Goal: Task Accomplishment & Management: Complete application form

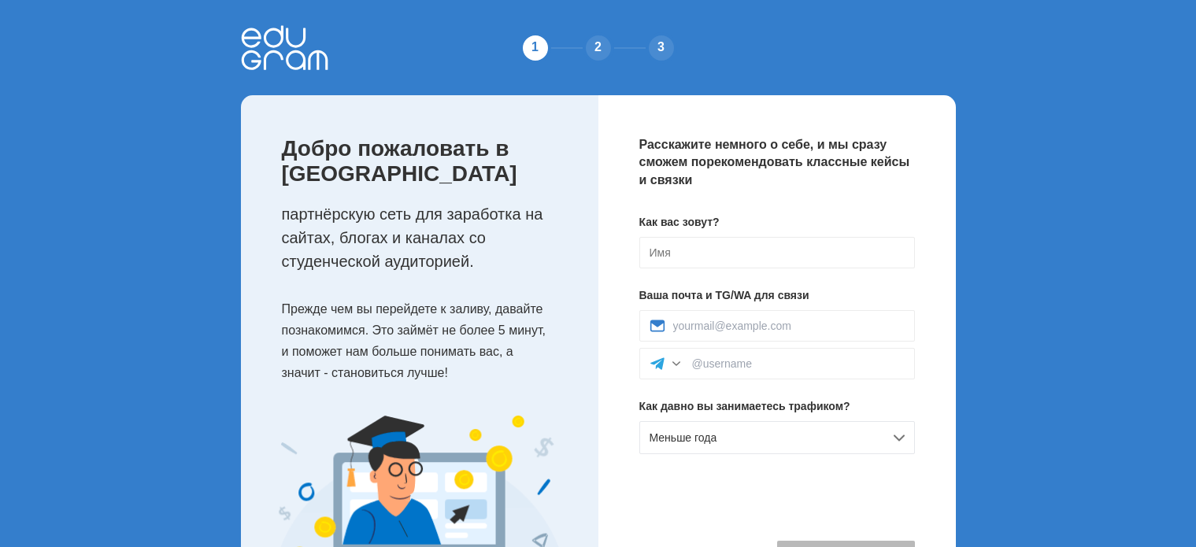
scroll to position [98, 0]
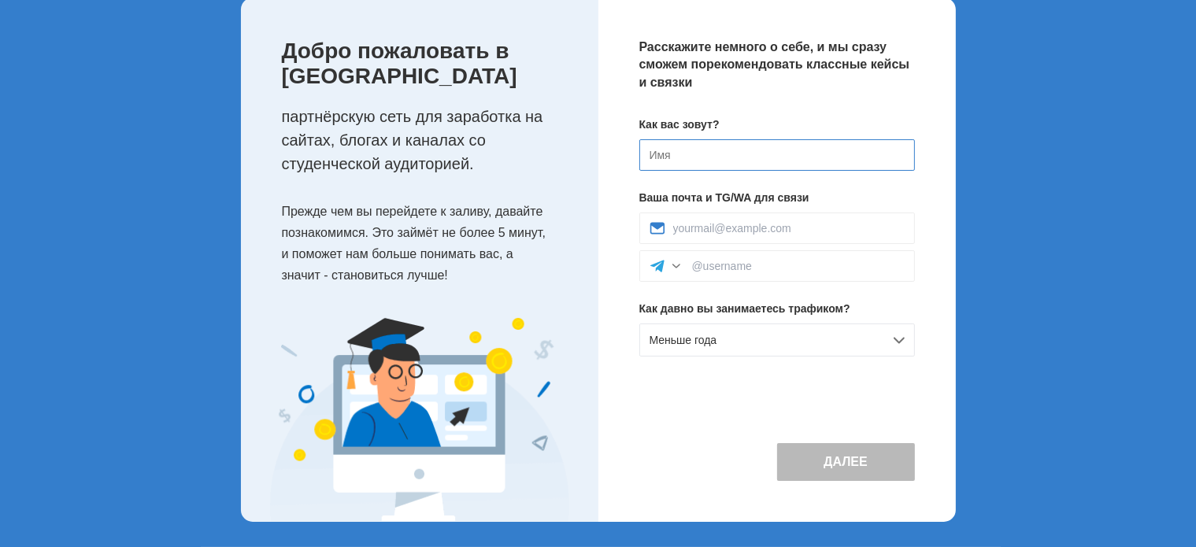
click at [749, 153] on input at bounding box center [777, 154] width 276 height 31
type input "[PERSON_NAME]"
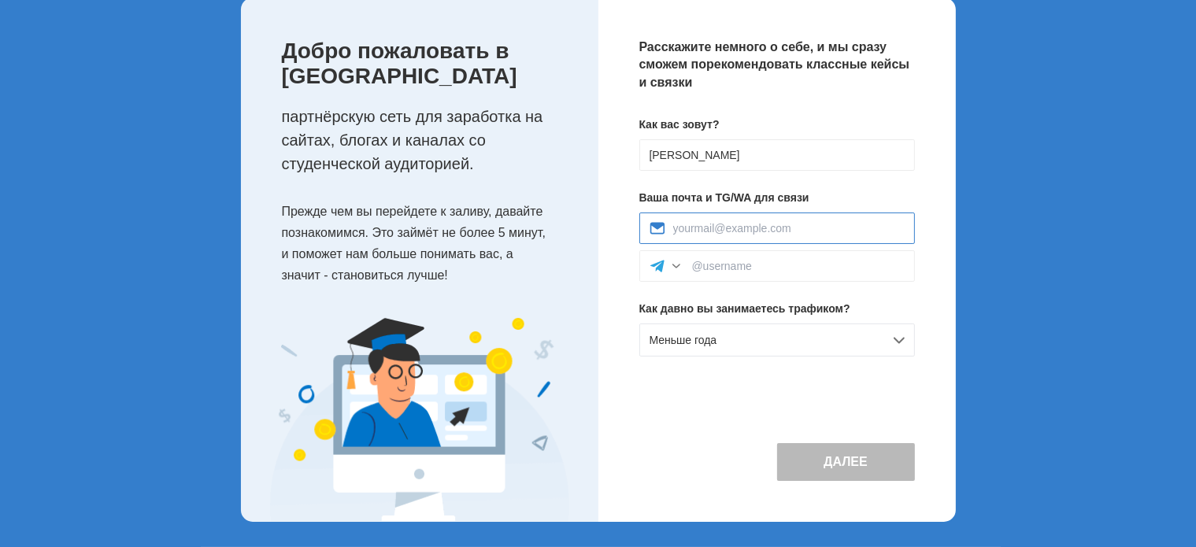
click at [766, 227] on input at bounding box center [788, 228] width 231 height 13
type input "rihertelena482@gmail.com"
click at [849, 342] on div "Меньше года" at bounding box center [777, 340] width 276 height 33
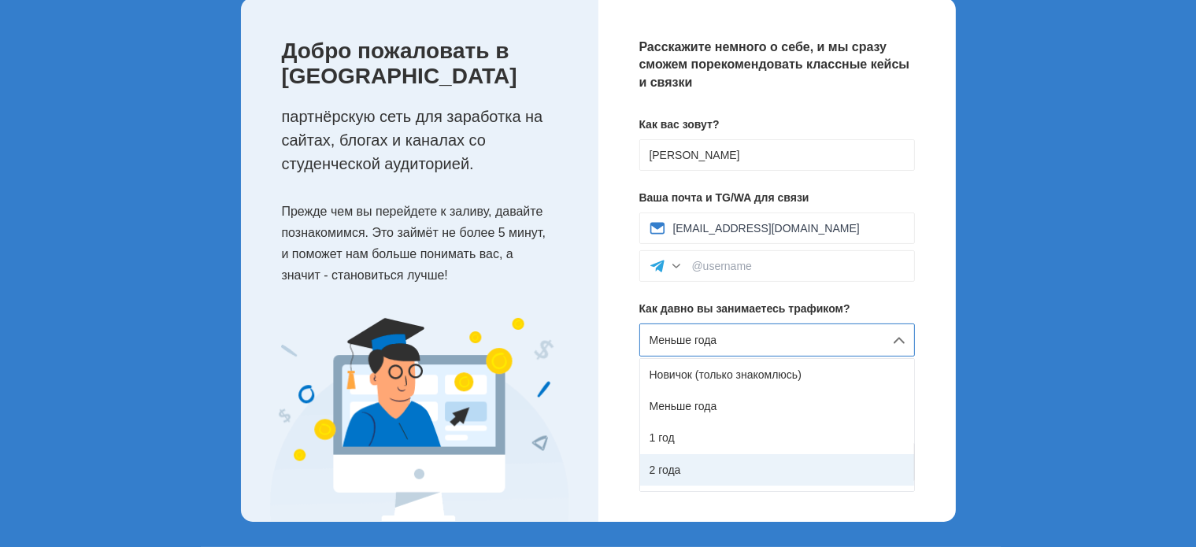
scroll to position [88, 0]
click at [771, 480] on div "5 лет и более" at bounding box center [777, 476] width 274 height 31
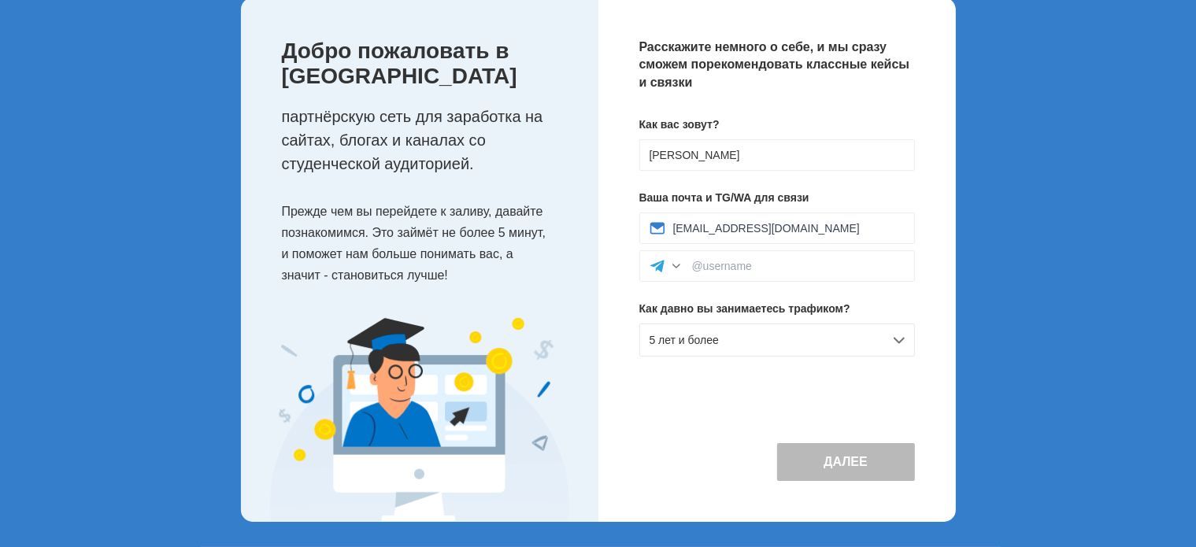
click at [836, 357] on div "Как вас зовут? Elena Ваша почта и TG/WA для связи rihertelena482@gmail.com Как …" at bounding box center [777, 243] width 276 height 253
click at [892, 342] on div "5 лет и более" at bounding box center [777, 340] width 276 height 33
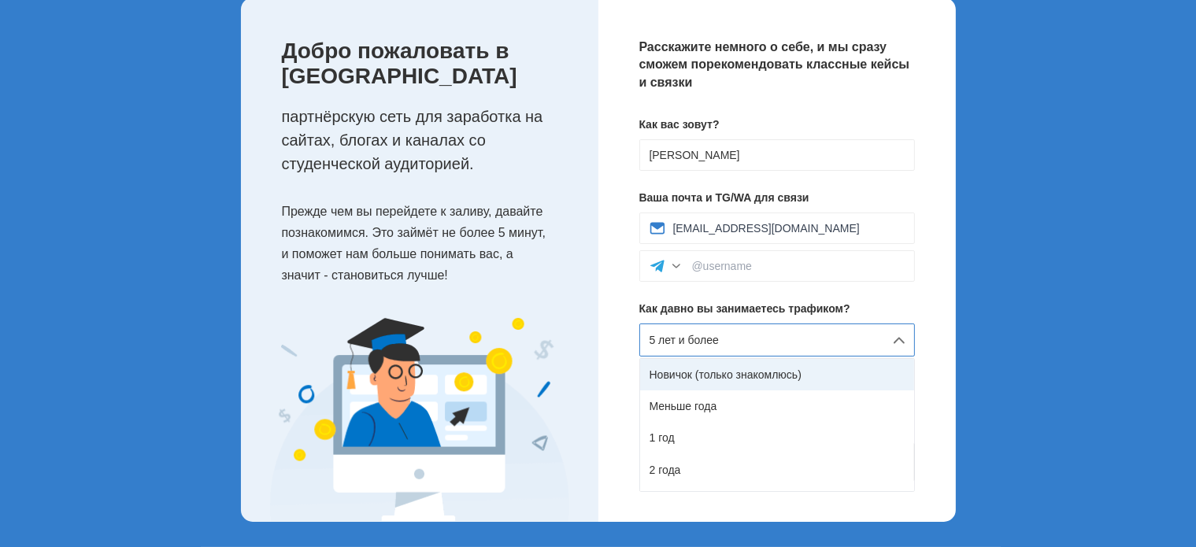
click at [858, 376] on div "Новичок (только знакомлюсь)" at bounding box center [777, 374] width 274 height 31
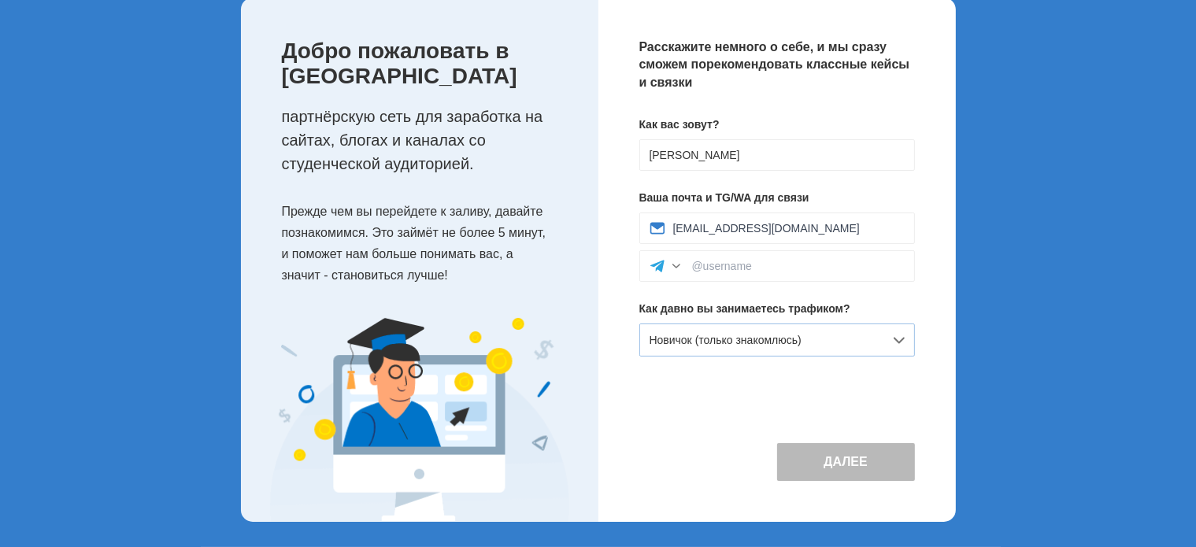
click at [892, 341] on div "Новичок (только знакомлюсь)" at bounding box center [777, 340] width 276 height 33
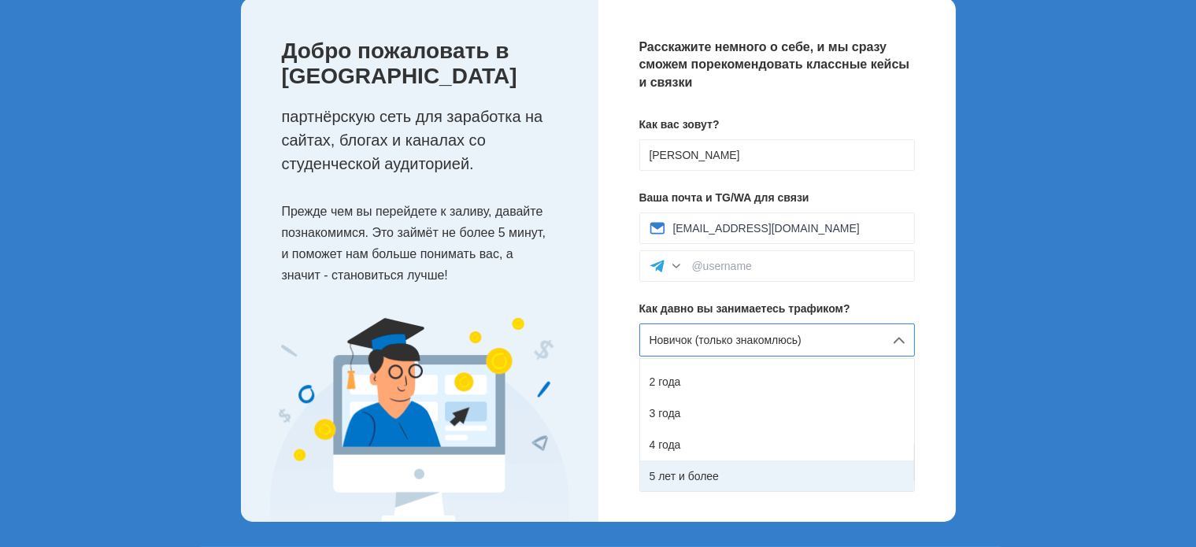
click at [823, 472] on div "5 лет и более" at bounding box center [777, 476] width 274 height 31
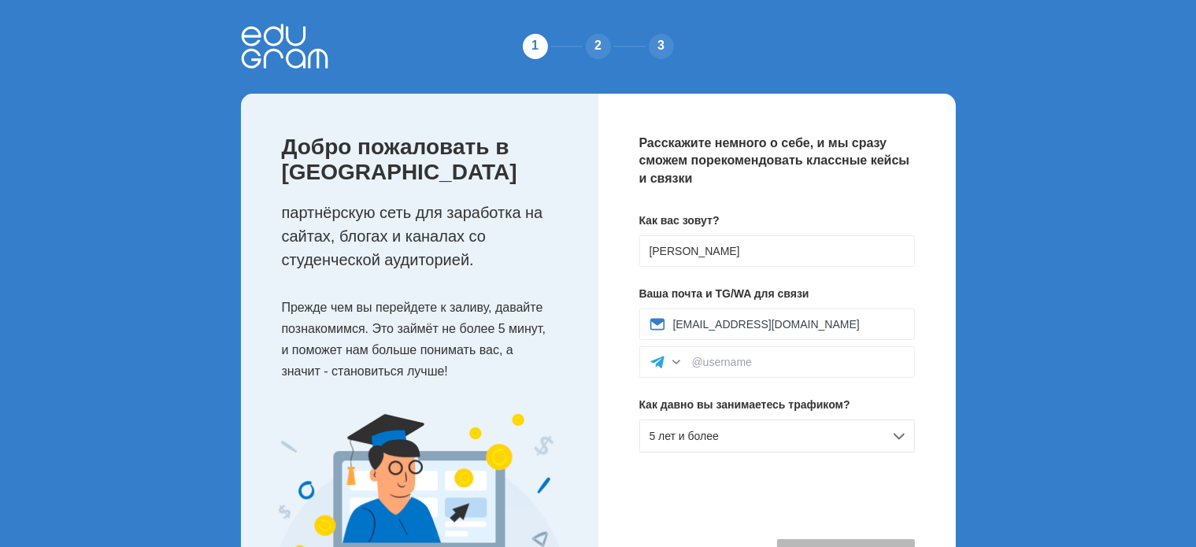
scroll to position [0, 0]
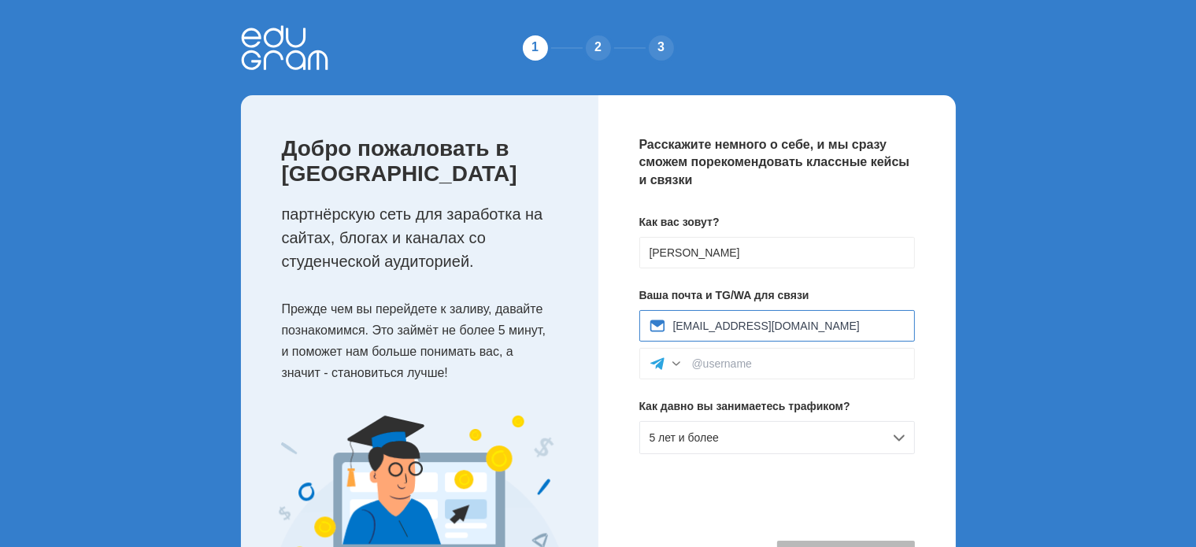
click at [816, 327] on input "rihertelena482@gmail.com" at bounding box center [788, 326] width 231 height 13
click at [928, 371] on div "Расскажите немного о себе, и мы сразу сможем порекомендовать классные кейсы и с…" at bounding box center [776, 357] width 357 height 524
click at [671, 366] on div at bounding box center [676, 364] width 16 height 16
click at [679, 369] on div at bounding box center [676, 364] width 16 height 16
click at [677, 368] on div at bounding box center [676, 364] width 16 height 16
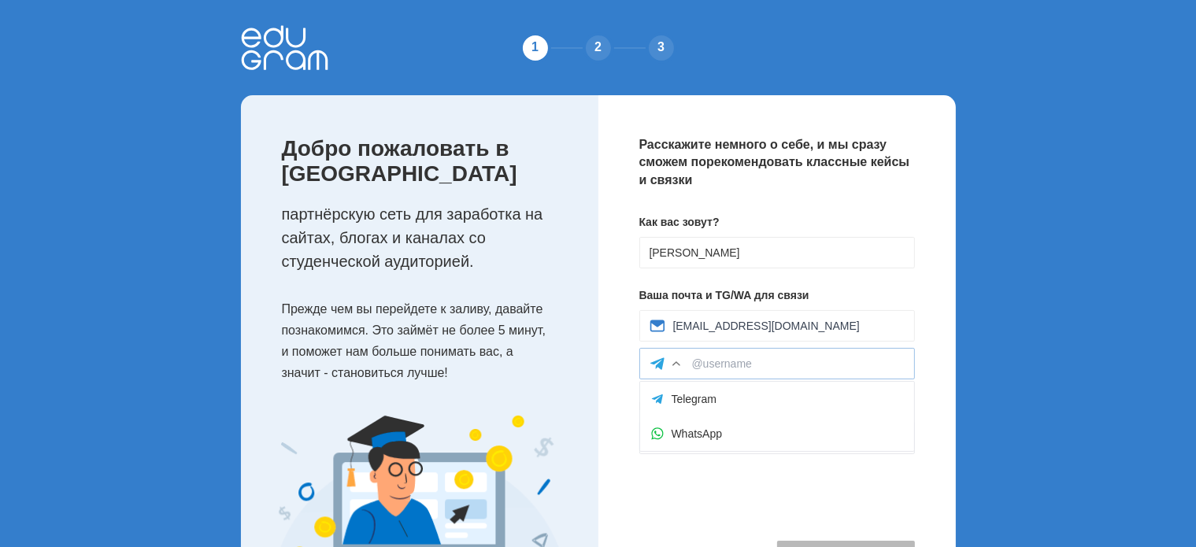
click at [677, 368] on div at bounding box center [676, 364] width 16 height 16
click at [801, 361] on input at bounding box center [798, 363] width 213 height 13
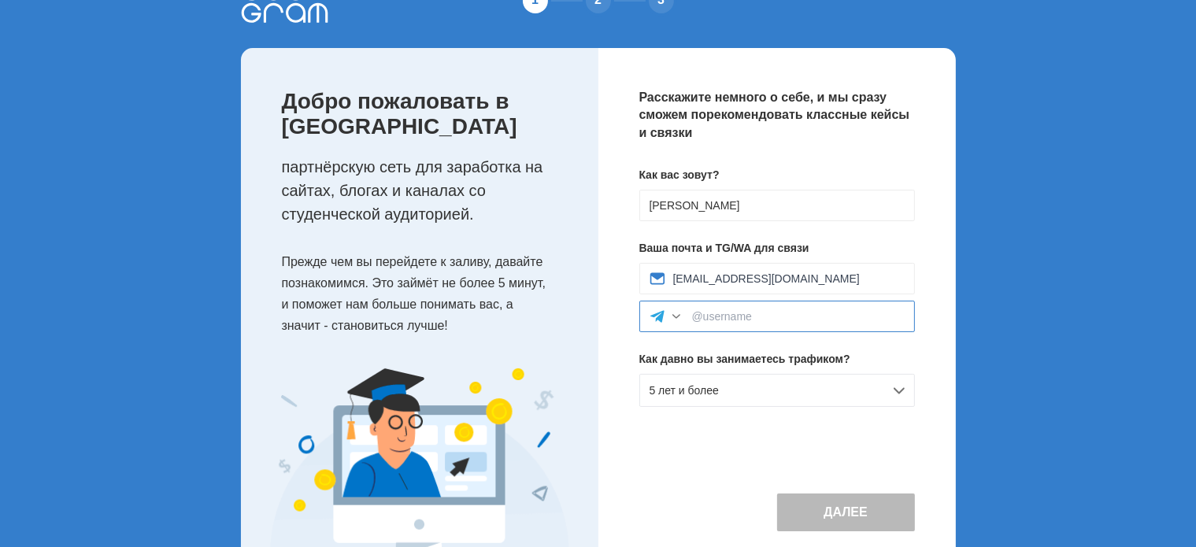
scroll to position [98, 0]
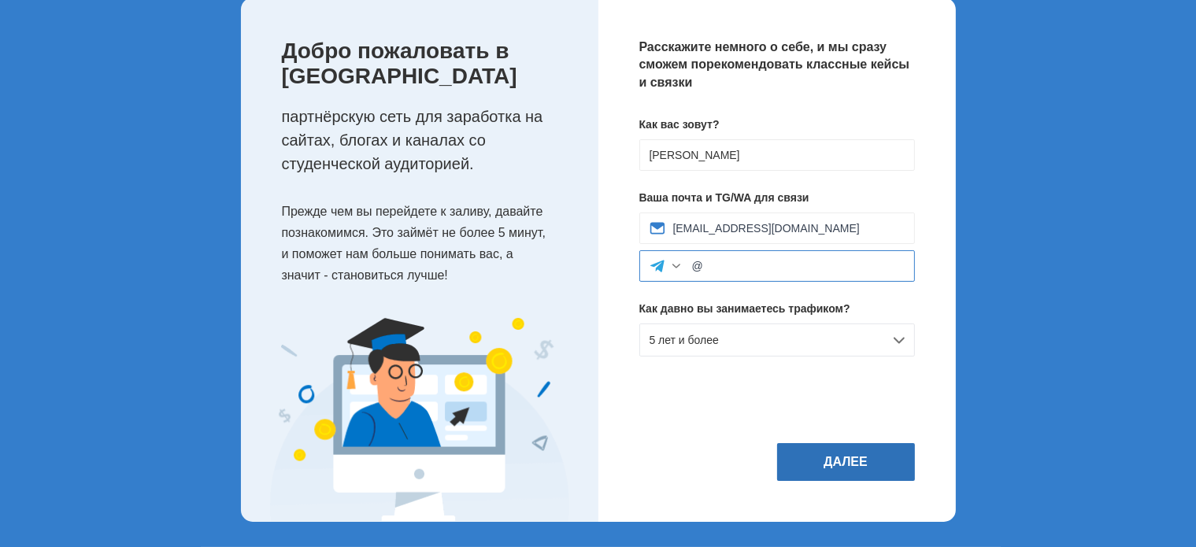
type input "@"
click at [820, 461] on button "Далее" at bounding box center [846, 462] width 138 height 38
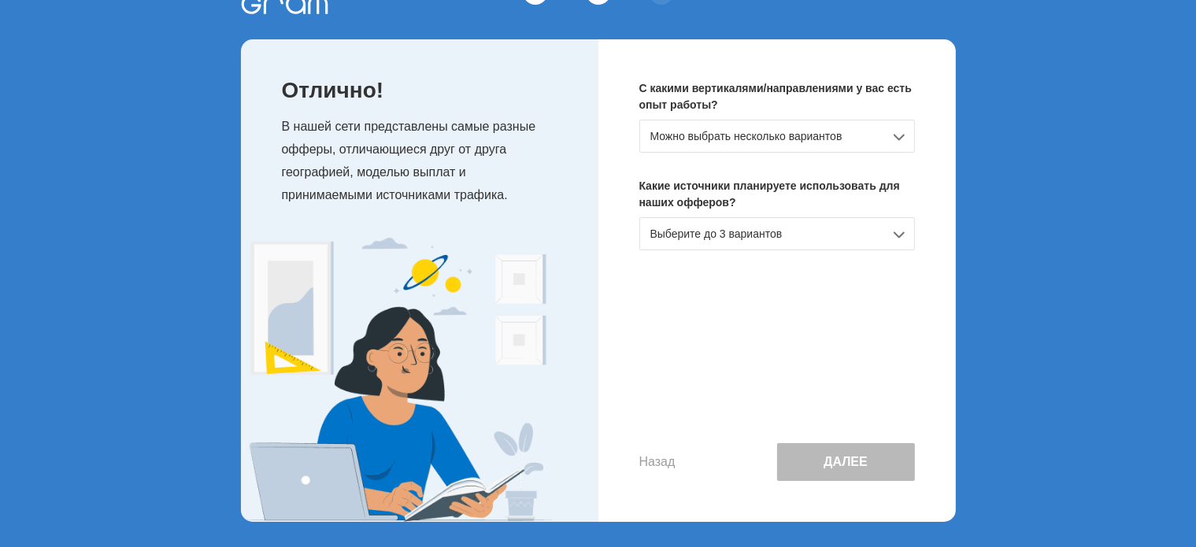
scroll to position [0, 0]
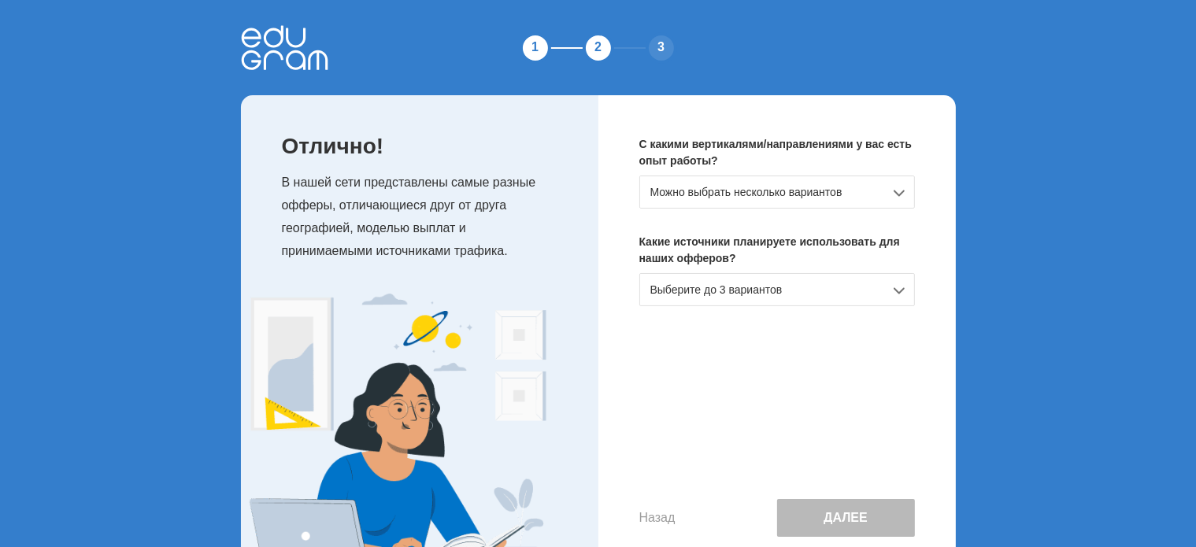
click at [849, 196] on div "Можно выбрать несколько вариантов" at bounding box center [777, 192] width 276 height 33
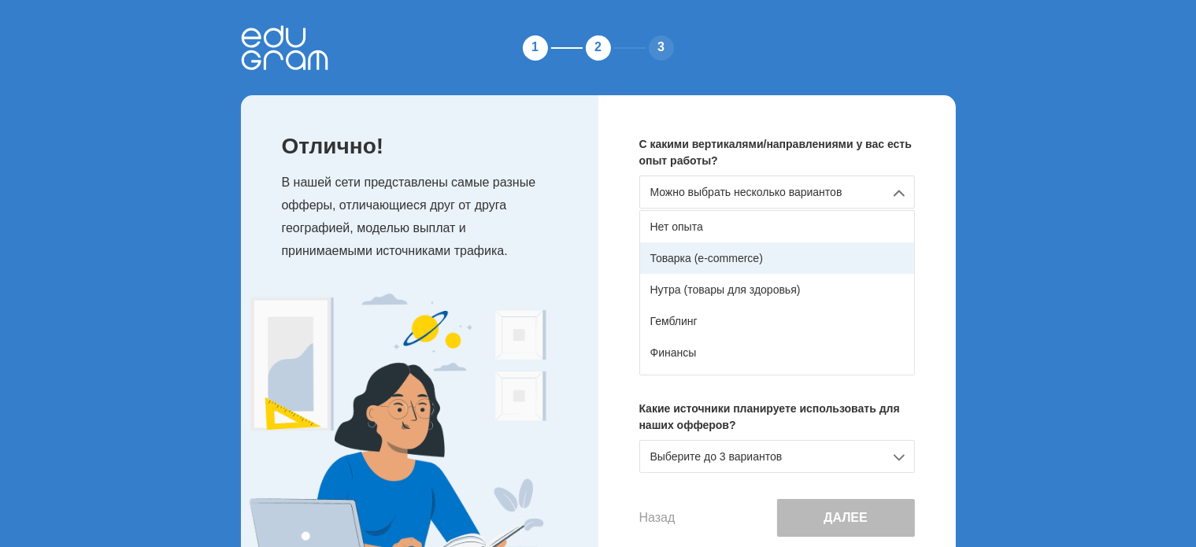
click at [827, 260] on div "Товарка (e-commerce)" at bounding box center [777, 257] width 274 height 31
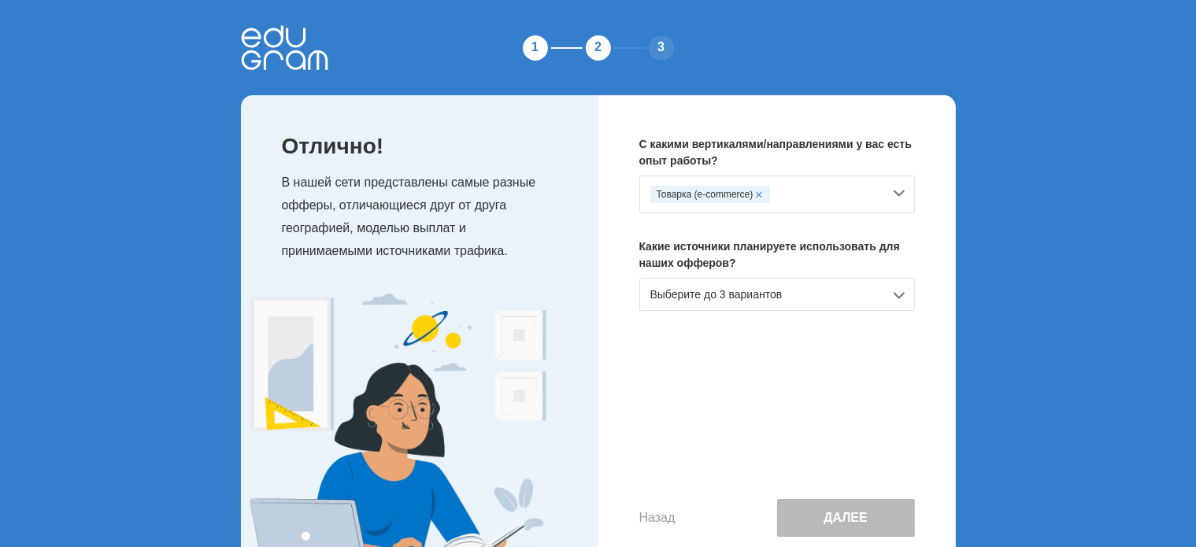
click at [842, 194] on div "Товарка (e-commerce)" at bounding box center [766, 194] width 232 height 17
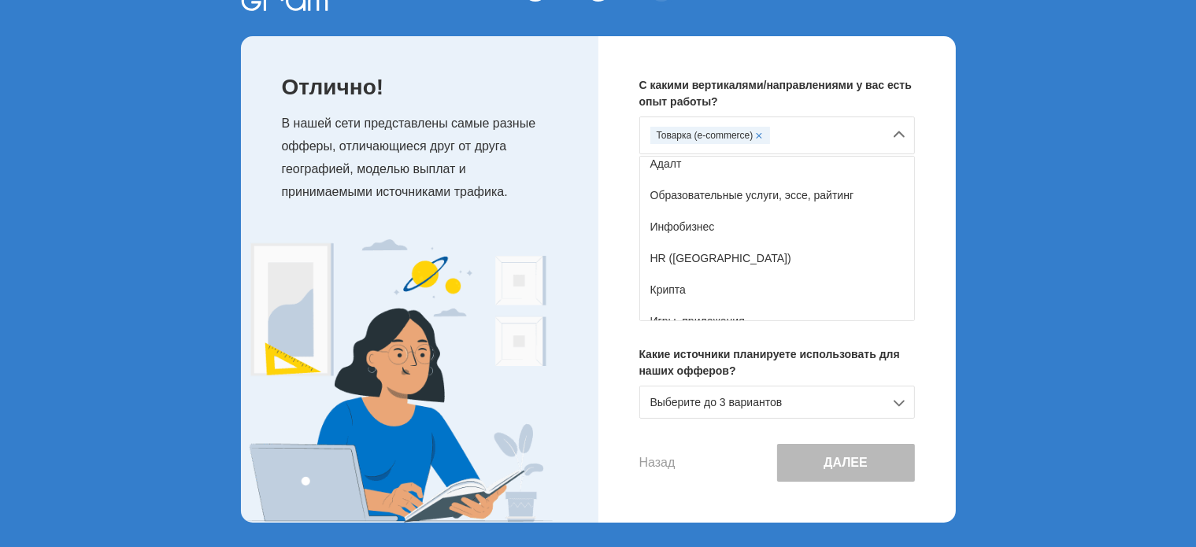
scroll to position [120, 0]
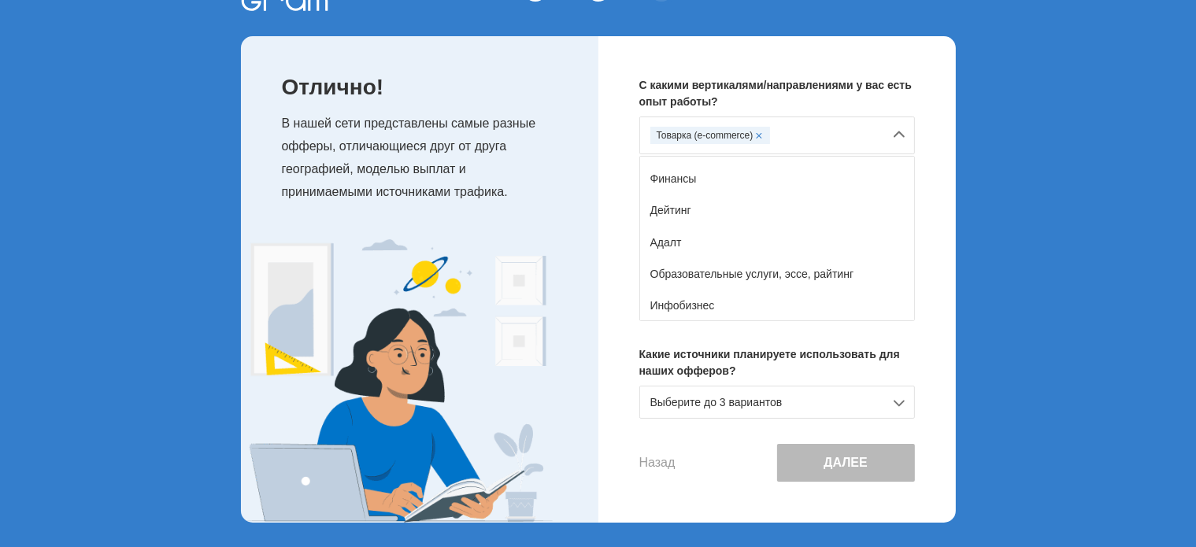
click at [757, 135] on span at bounding box center [759, 135] width 6 height 6
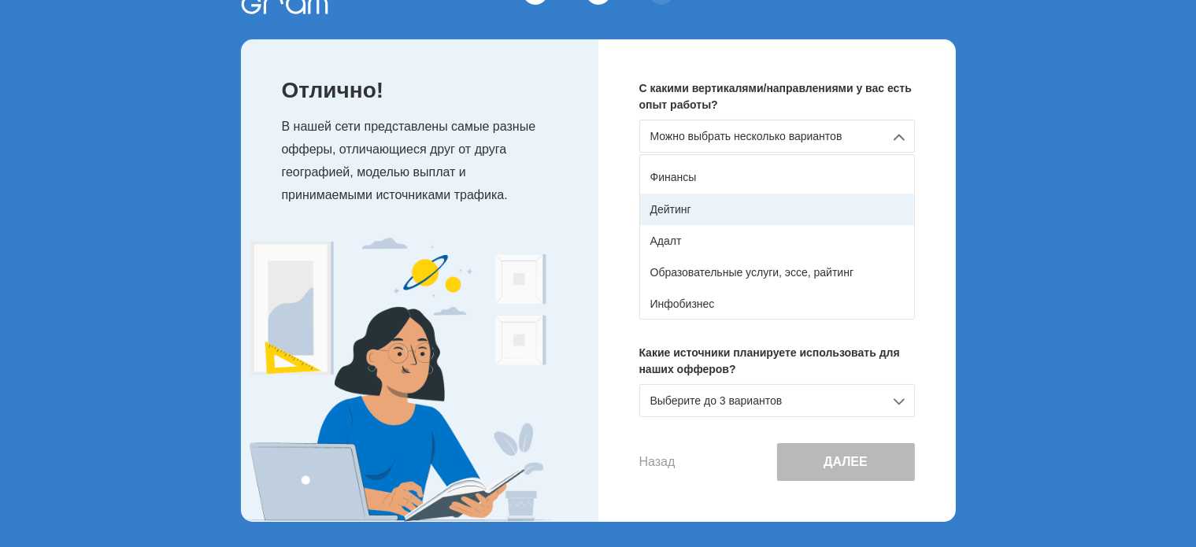
scroll to position [55, 0]
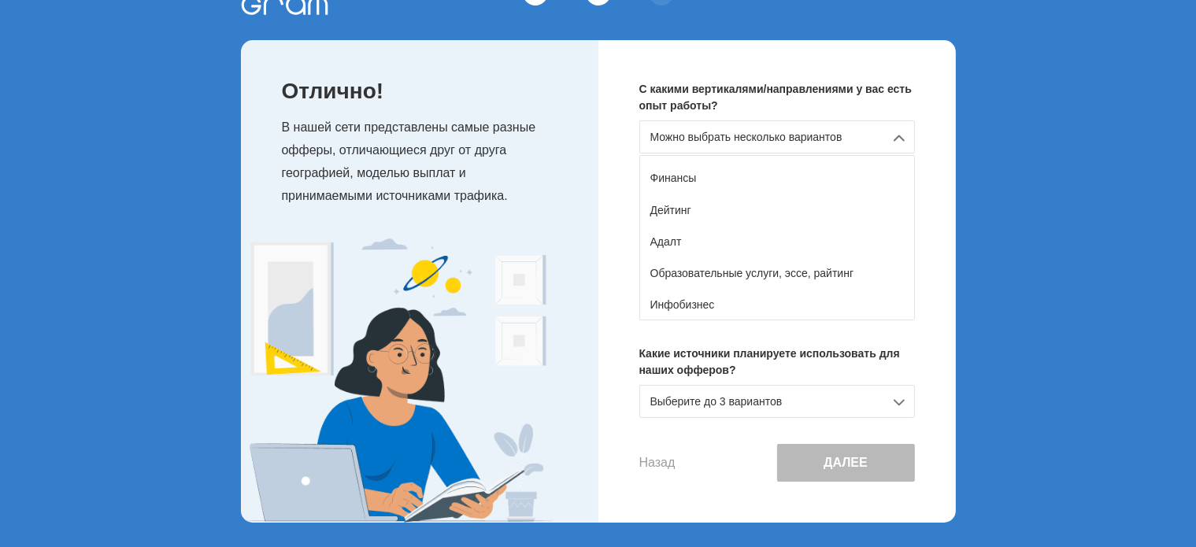
click at [823, 131] on div "Можно выбрать несколько вариантов" at bounding box center [777, 136] width 276 height 33
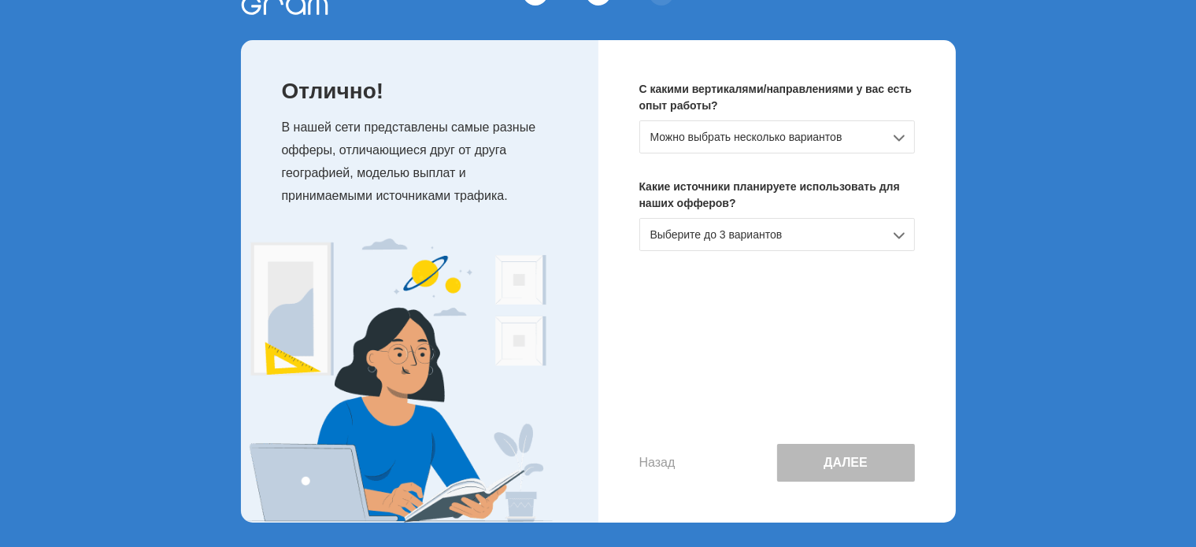
click at [822, 133] on div "Можно выбрать несколько вариантов" at bounding box center [777, 136] width 276 height 33
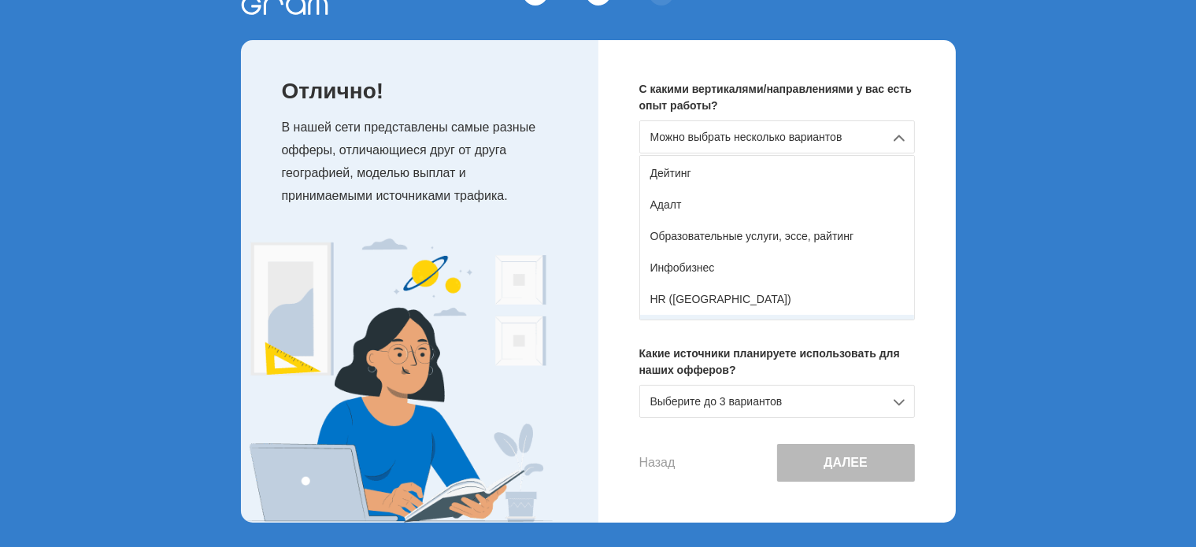
scroll to position [157, 0]
click at [805, 235] on div "Образовательные услуги, эссе, райтинг" at bounding box center [777, 235] width 274 height 31
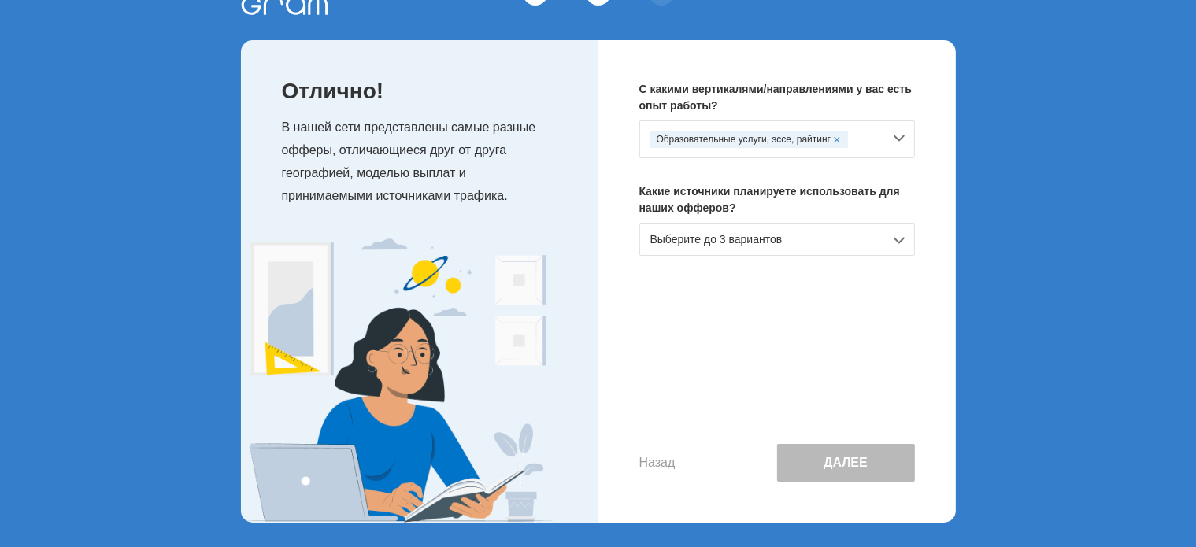
click at [857, 239] on div "Выберите до 3 вариантов" at bounding box center [777, 239] width 276 height 33
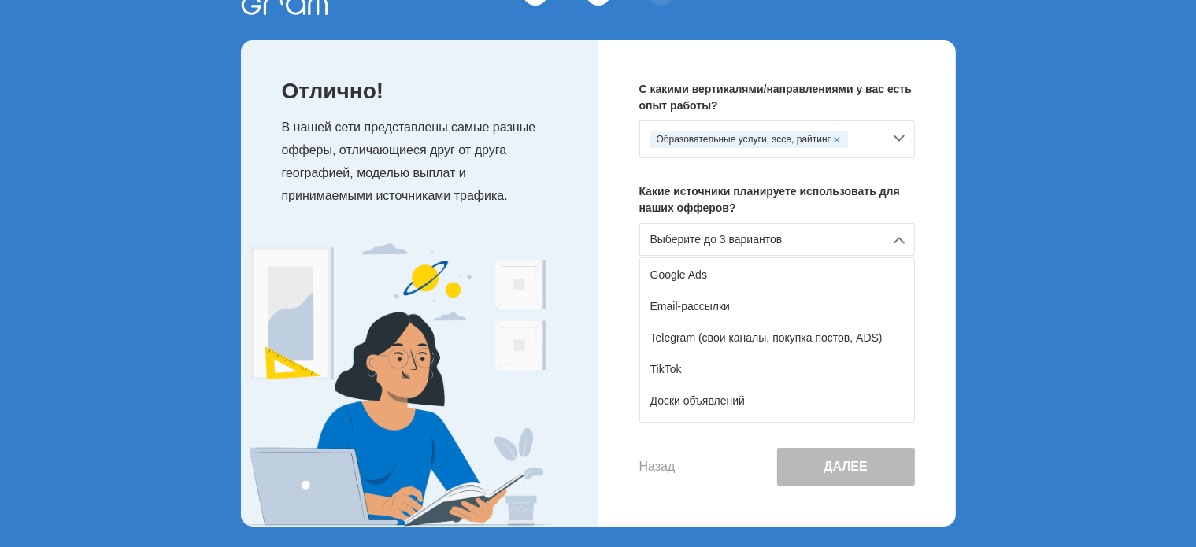
scroll to position [101, 0]
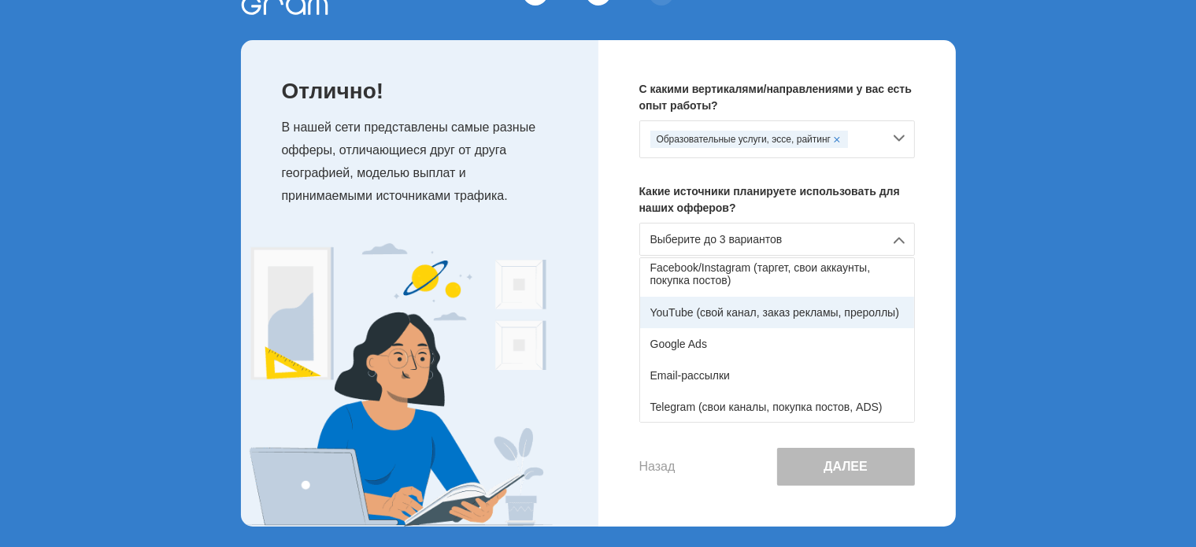
click at [797, 311] on div "YouTube (свой канал, заказ рекламы, прероллы)" at bounding box center [777, 312] width 274 height 31
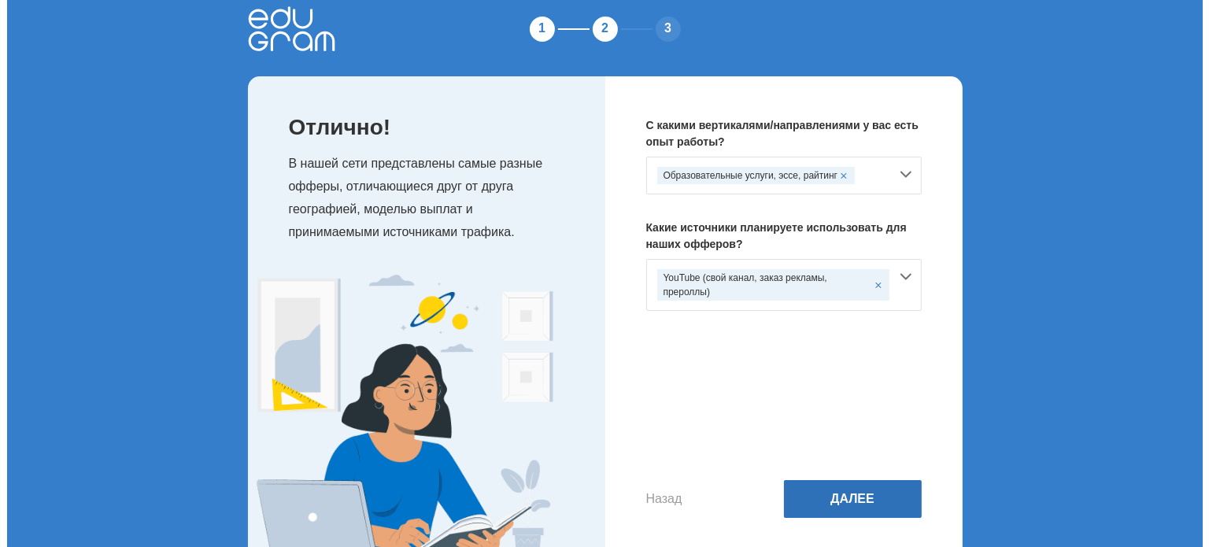
scroll to position [0, 0]
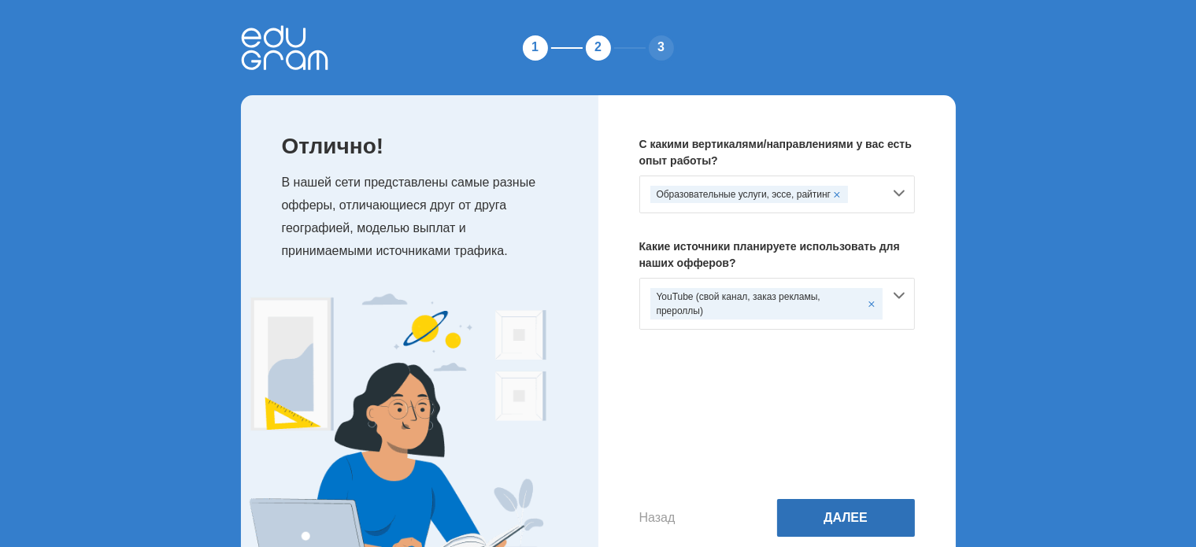
click at [832, 516] on button "Далее" at bounding box center [846, 518] width 138 height 38
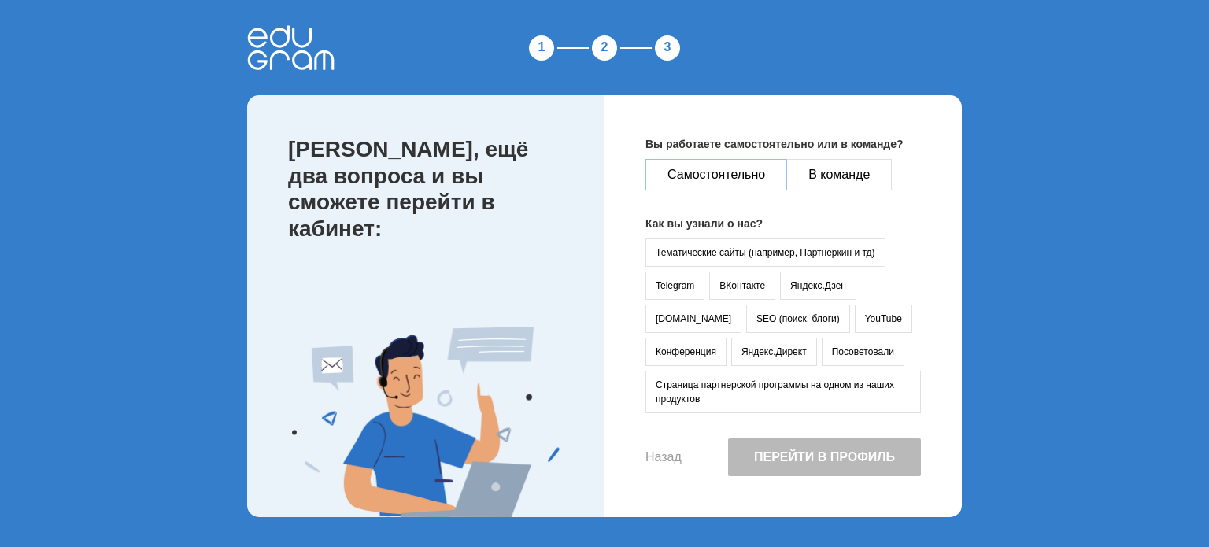
click at [711, 181] on button "Самостоятельно" at bounding box center [717, 174] width 142 height 31
click at [855, 314] on button "YouTube" at bounding box center [883, 319] width 57 height 28
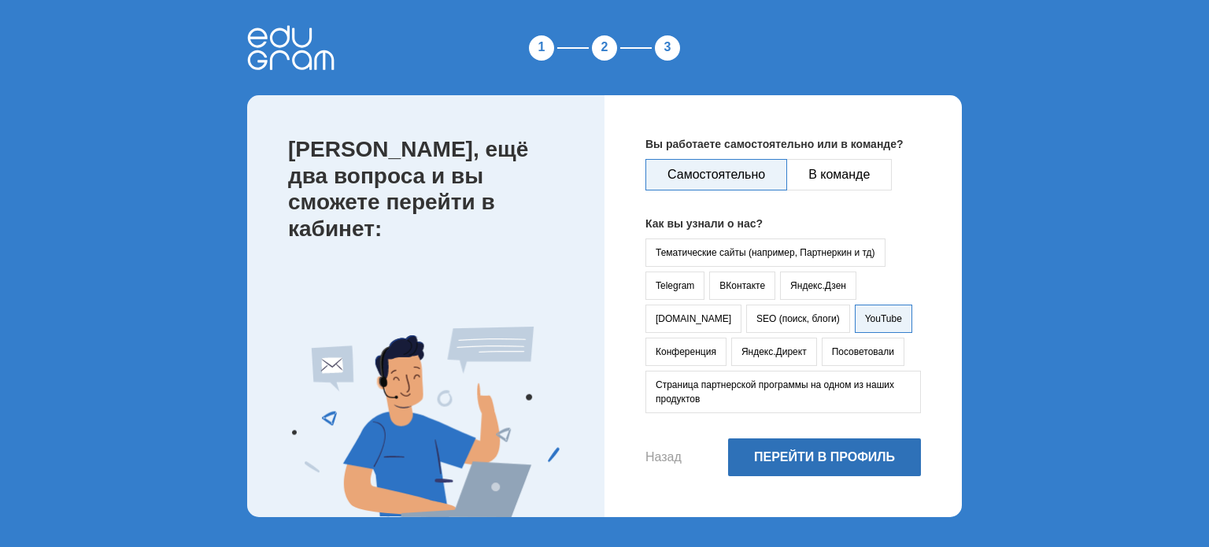
click at [803, 451] on button "Перейти в профиль" at bounding box center [824, 457] width 193 height 38
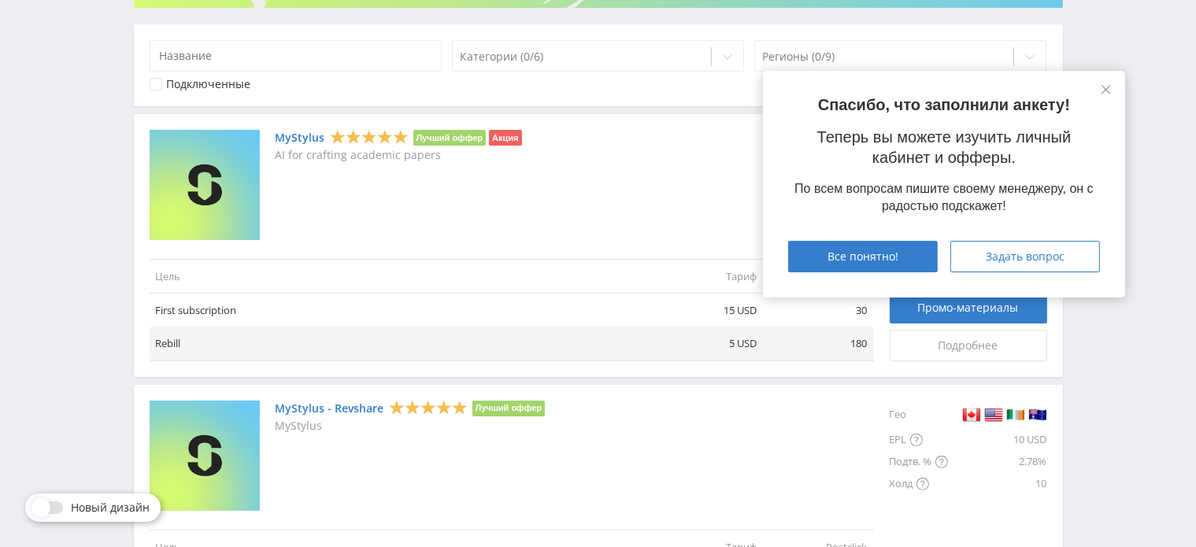
scroll to position [315, 0]
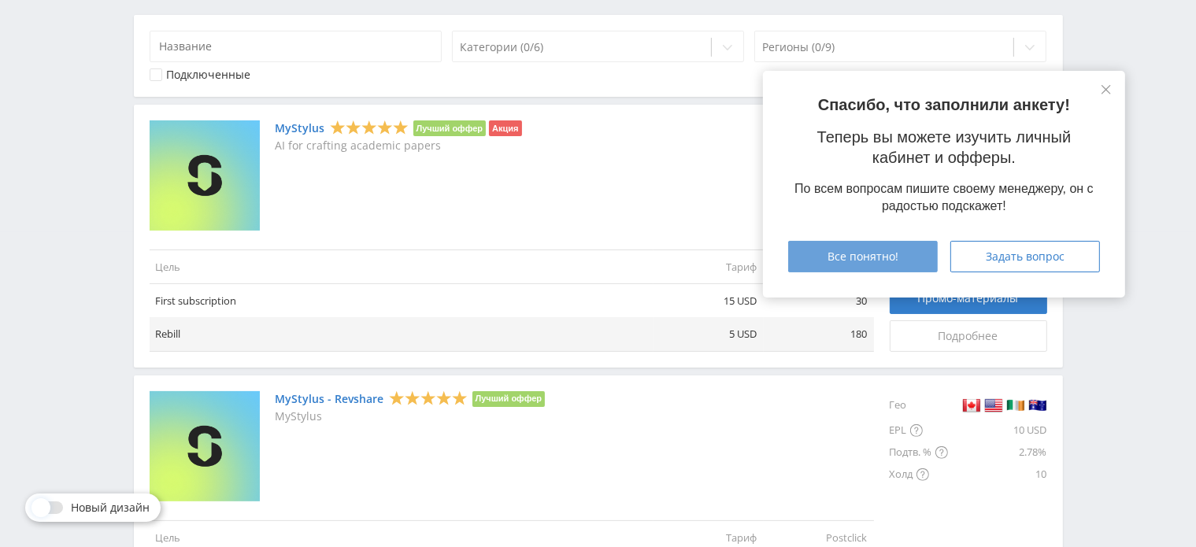
click at [890, 257] on span "Все понятно!" at bounding box center [862, 256] width 71 height 13
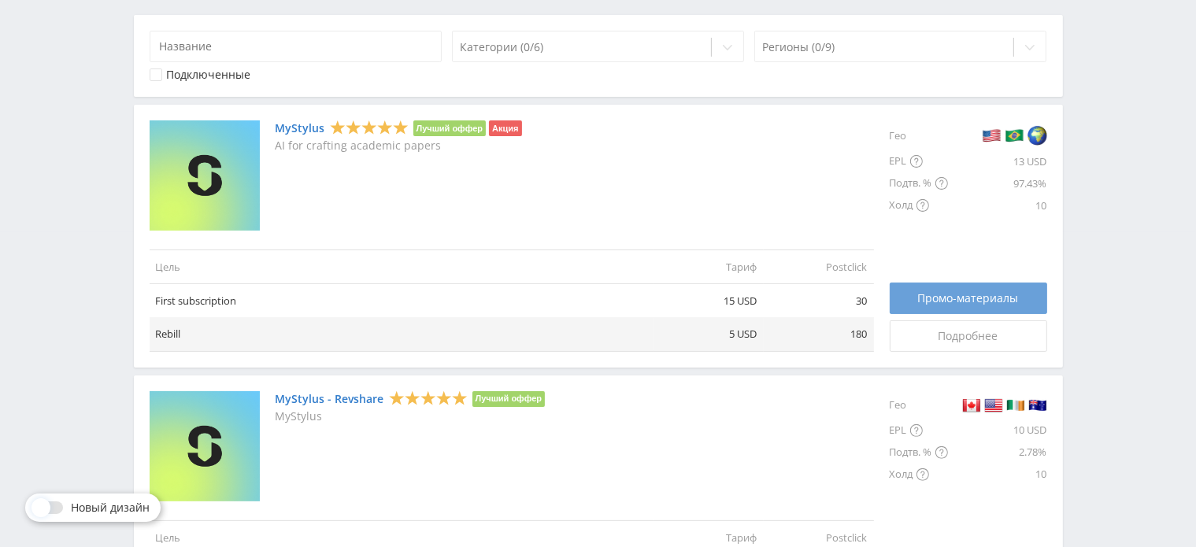
click at [970, 298] on span "Промо-материалы" at bounding box center [968, 298] width 101 height 13
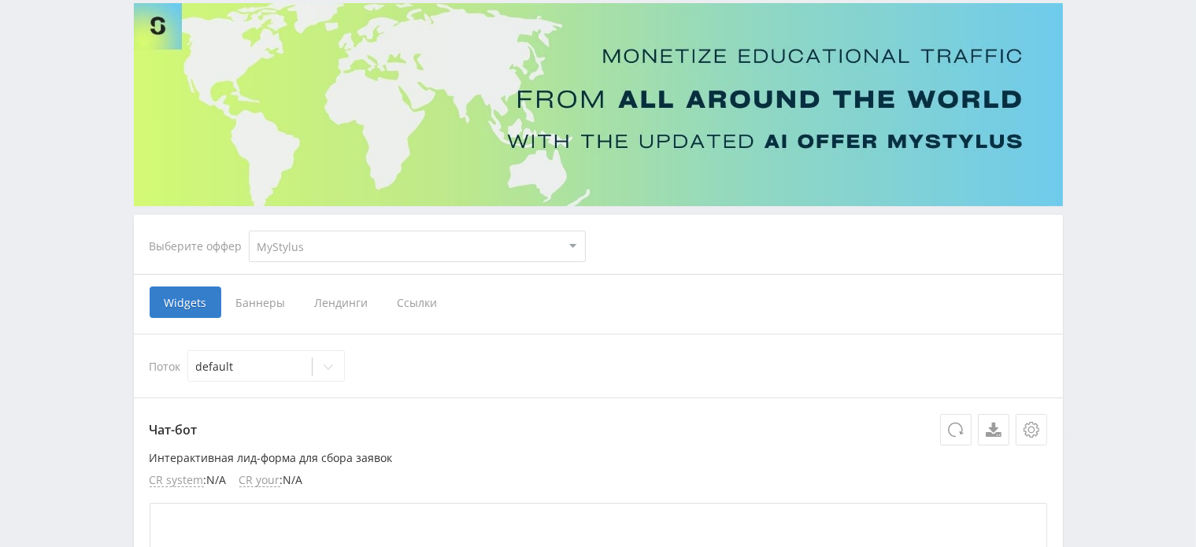
scroll to position [236, 0]
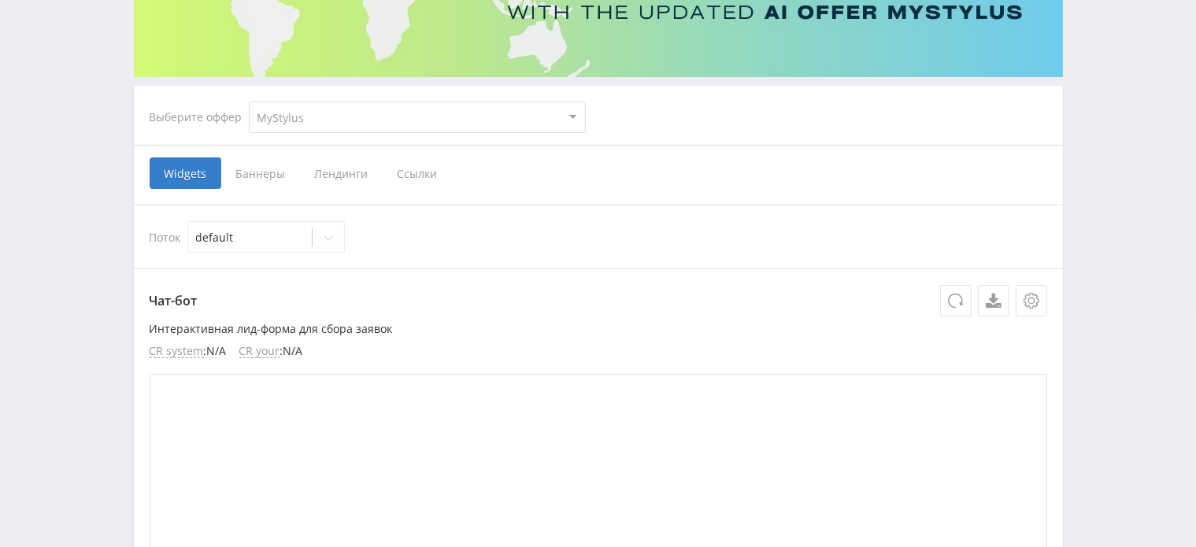
click at [402, 175] on span "Ссылки" at bounding box center [418, 172] width 70 height 31
click at [0, 0] on input "Ссылки" at bounding box center [0, 0] width 0 height 0
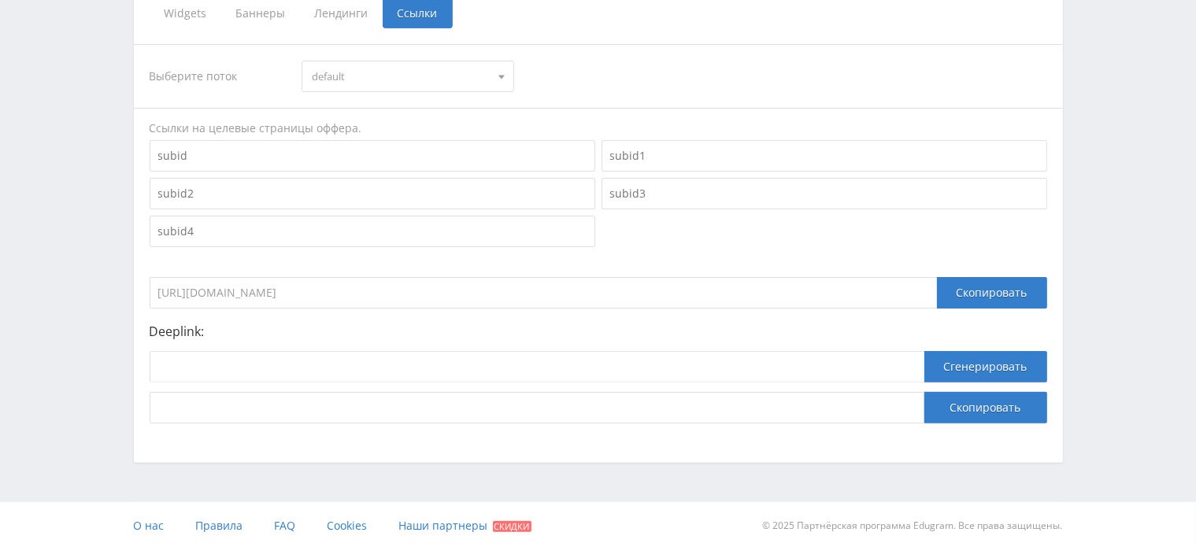
scroll to position [398, 0]
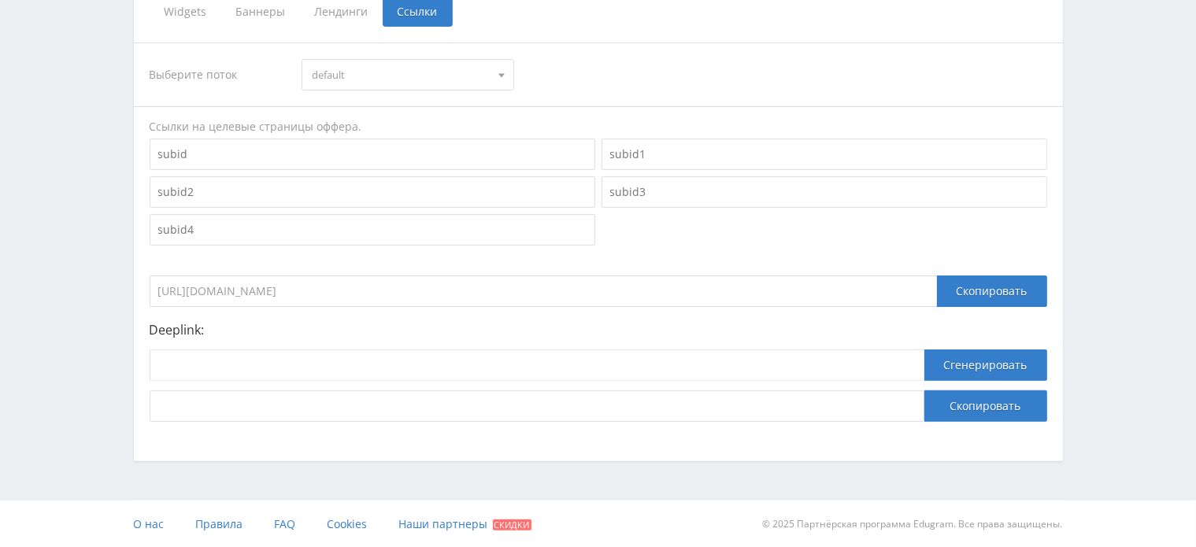
drag, startPoint x: 385, startPoint y: 294, endPoint x: 149, endPoint y: 283, distance: 236.4
click at [150, 283] on input "https://eduforms.org/?rid=8f61c3b88fc2bfa5" at bounding box center [543, 291] width 787 height 31
click at [909, 254] on div "Выберите поток default default Ссылки на целевые страницы оффера. https://edufo…" at bounding box center [598, 232] width 897 height 379
click at [979, 291] on div "Скопировать" at bounding box center [992, 291] width 110 height 31
click at [879, 324] on p "Deeplink:" at bounding box center [598, 330] width 897 height 14
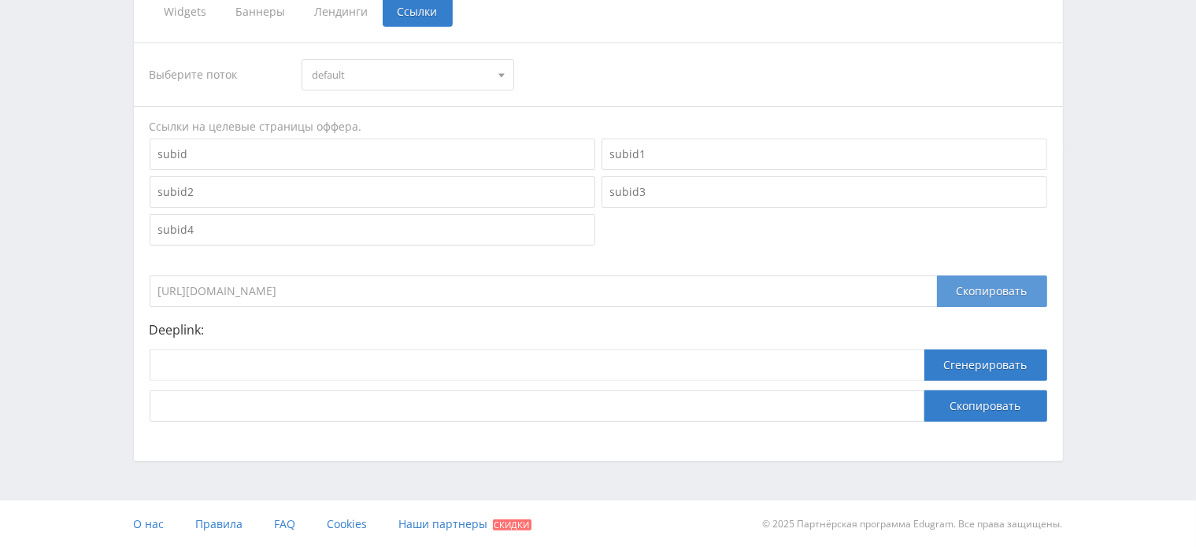
click at [971, 293] on div "Скопировать" at bounding box center [992, 291] width 110 height 31
click at [975, 292] on div "Скопировать" at bounding box center [992, 291] width 110 height 31
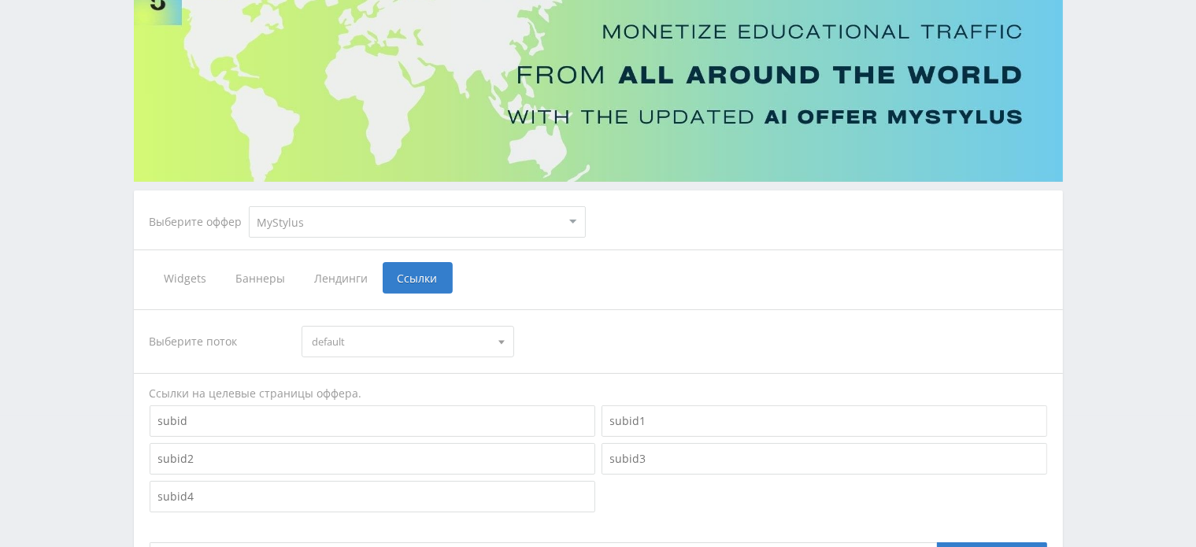
scroll to position [0, 0]
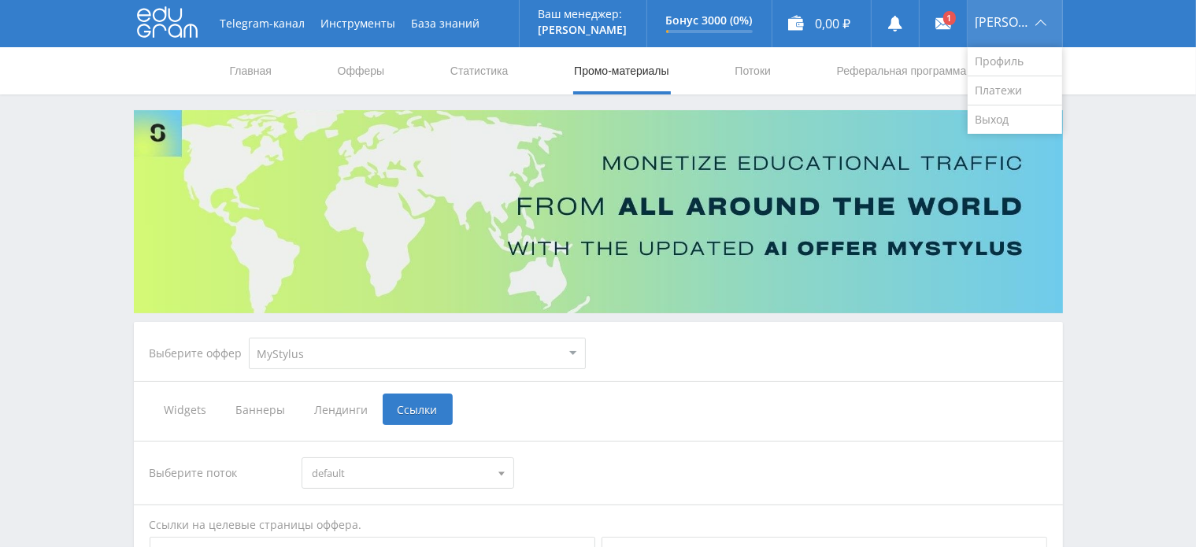
click at [1019, 26] on span "[PERSON_NAME]" at bounding box center [1002, 22] width 55 height 13
click at [1027, 57] on link "Профиль" at bounding box center [1015, 61] width 94 height 29
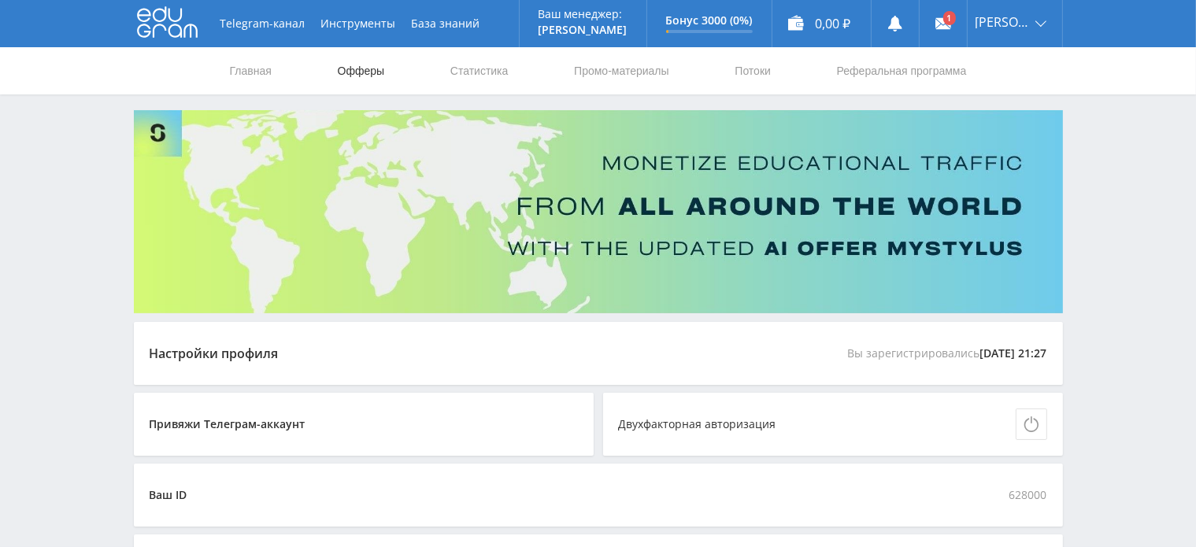
click at [367, 70] on link "Офферы" at bounding box center [361, 70] width 50 height 47
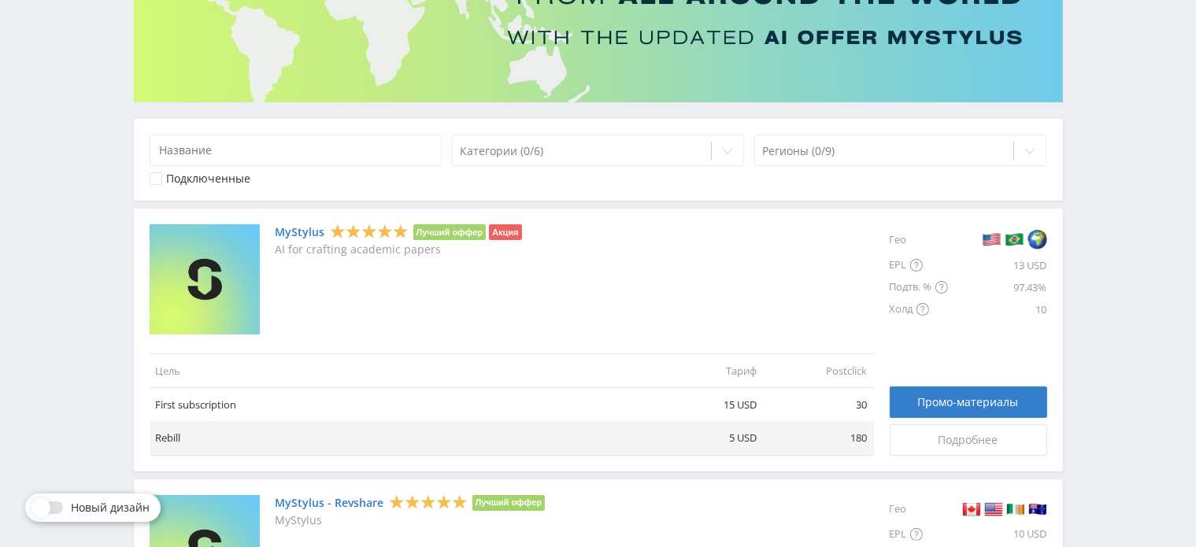
scroll to position [236, 0]
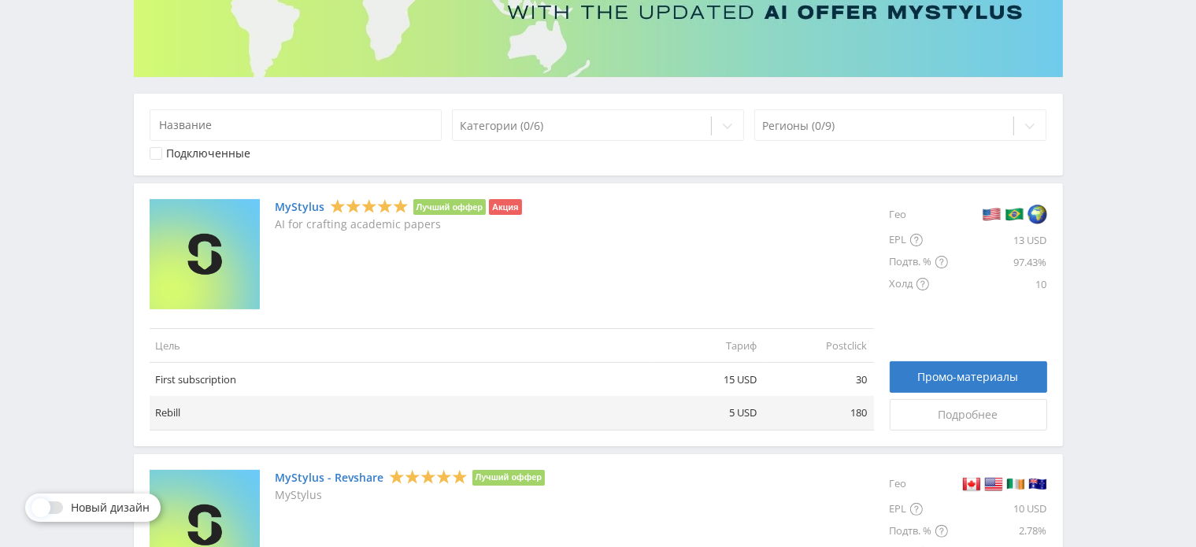
click at [154, 152] on icon at bounding box center [156, 154] width 4 height 4
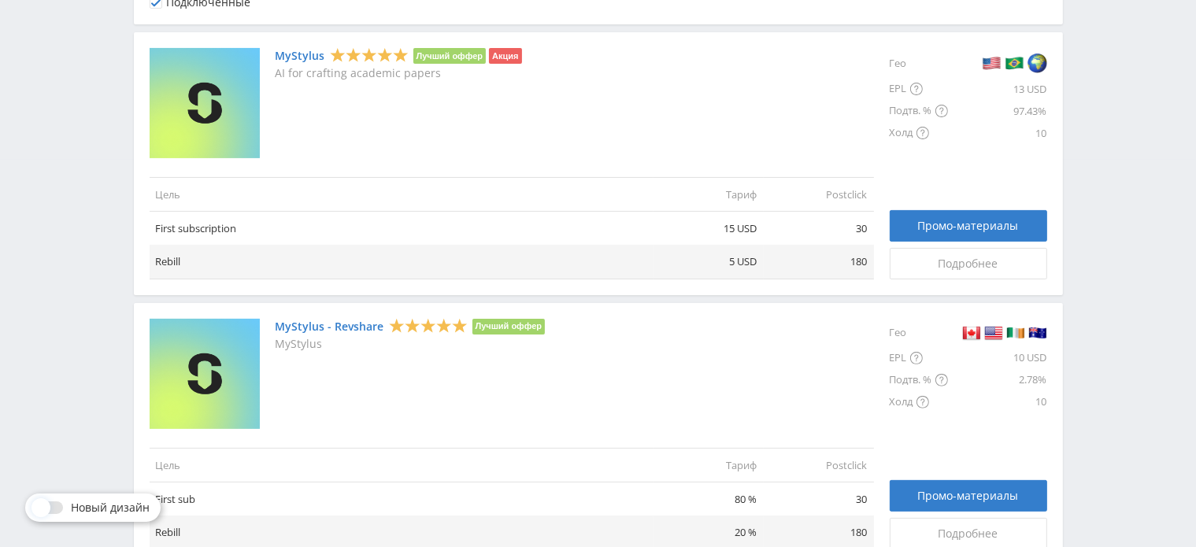
scroll to position [394, 0]
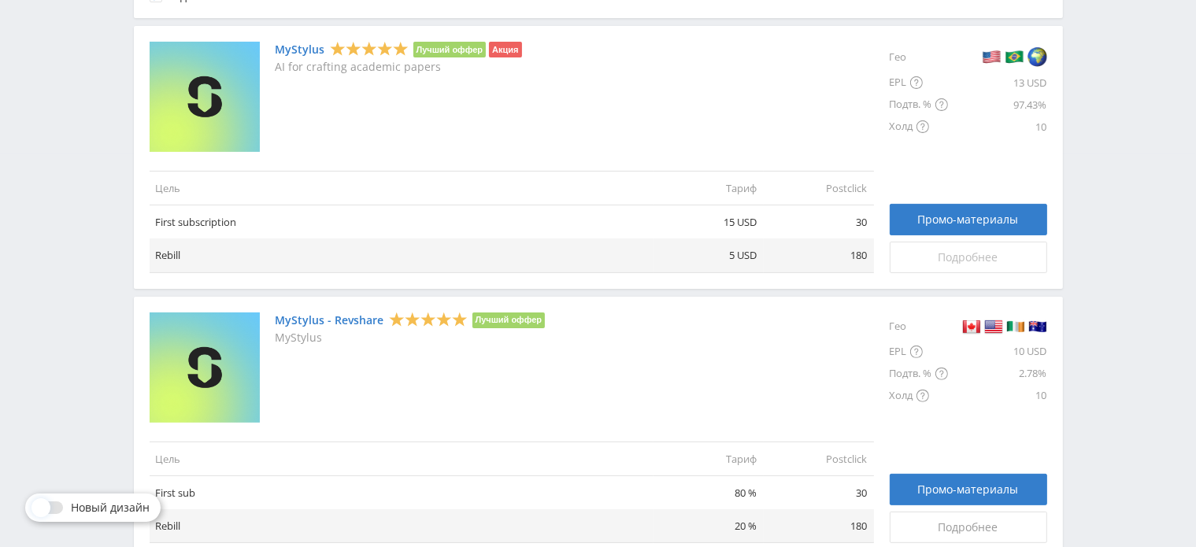
click at [979, 257] on span "Подробнее" at bounding box center [968, 257] width 60 height 13
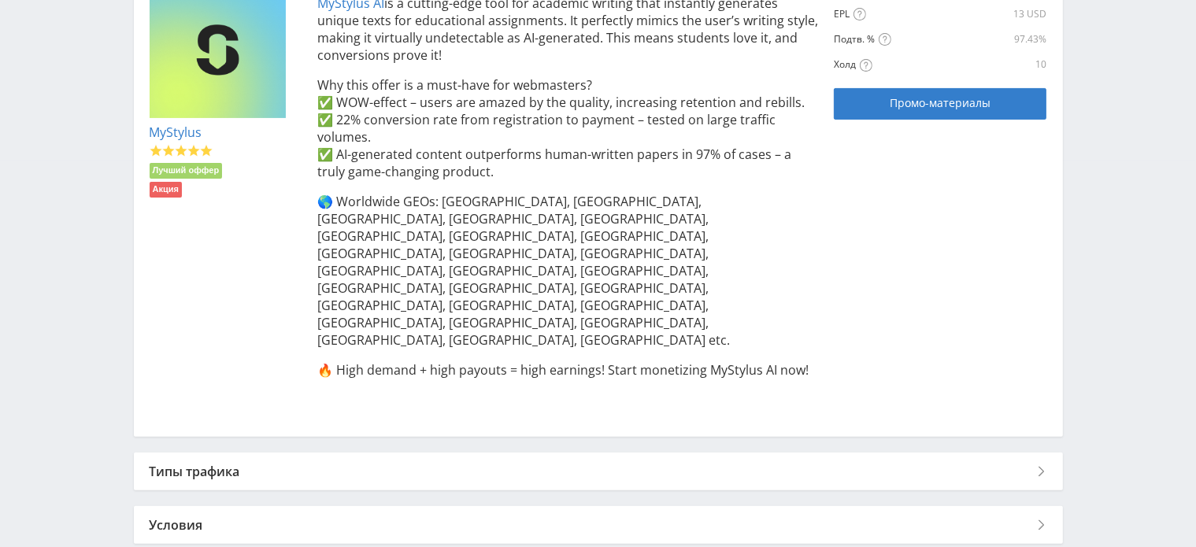
scroll to position [391, 0]
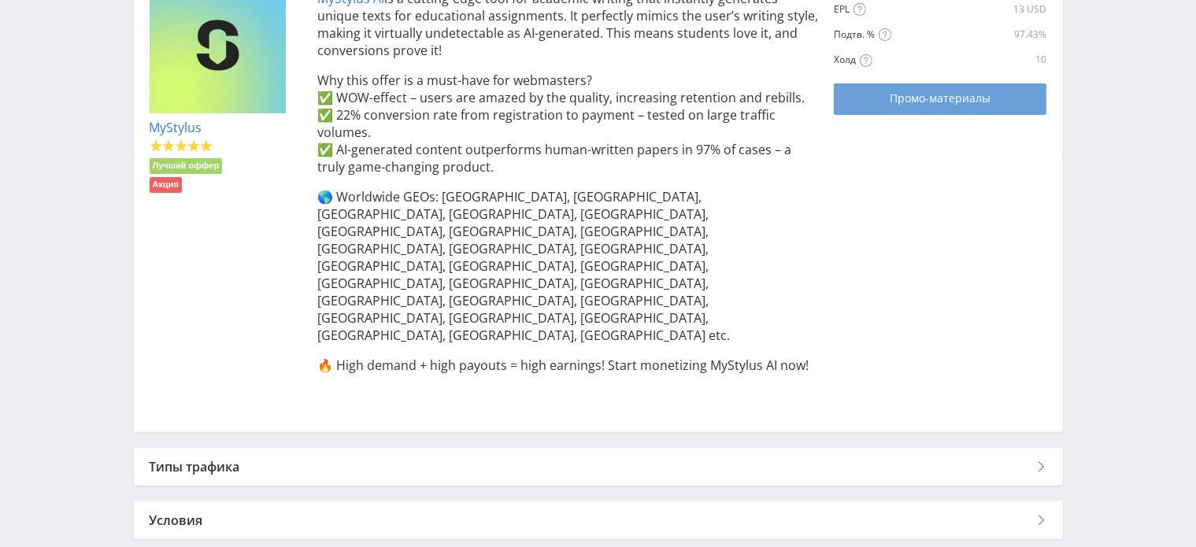
click at [939, 105] on span "Промо-материалы" at bounding box center [940, 98] width 101 height 13
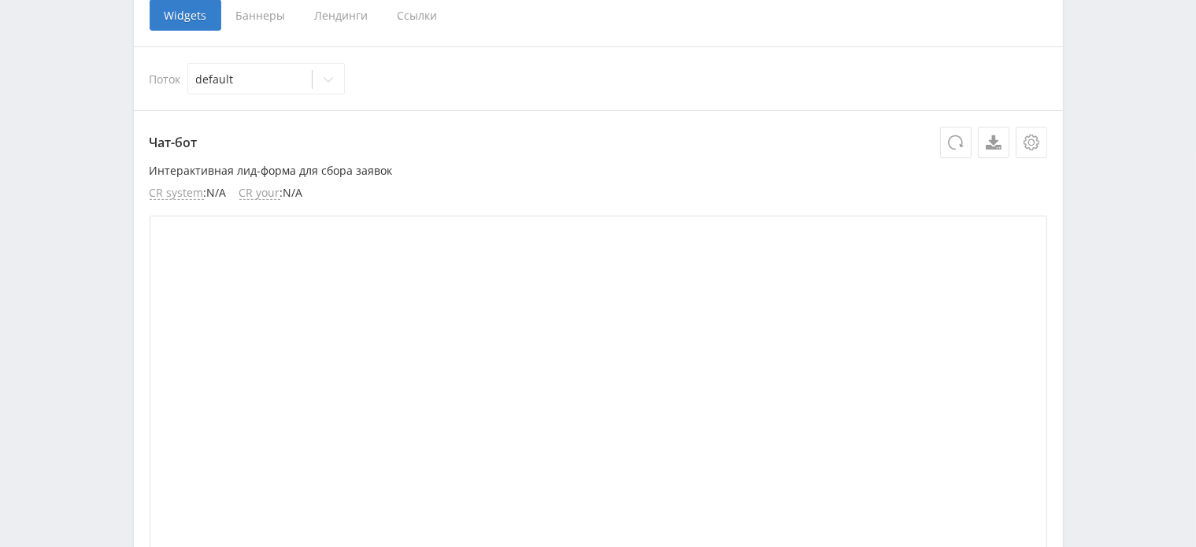
scroll to position [236, 0]
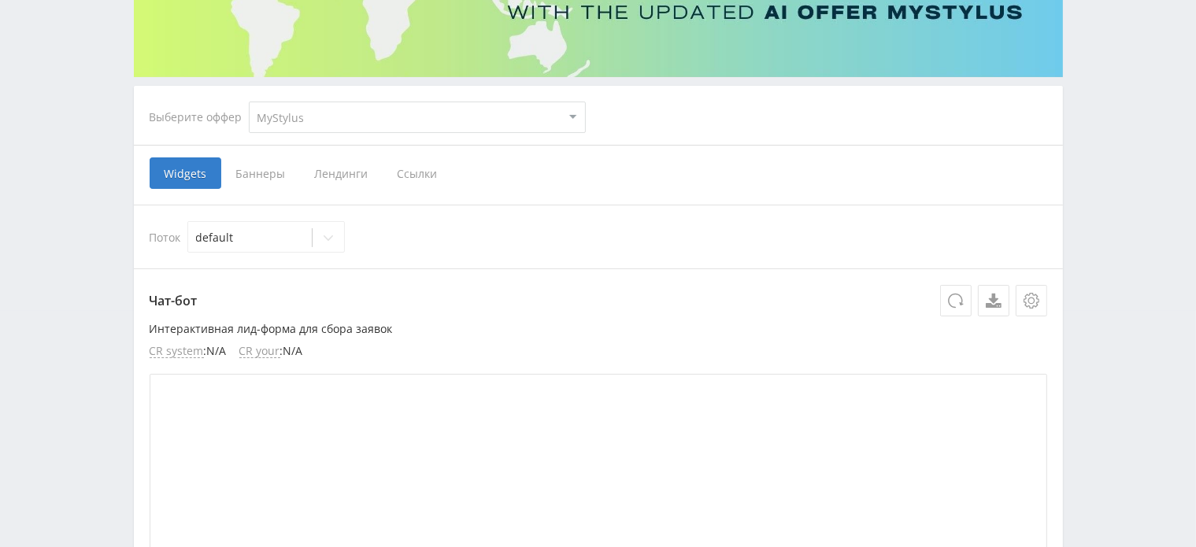
click at [413, 169] on span "Ссылки" at bounding box center [418, 172] width 70 height 31
click at [0, 0] on input "Ссылки" at bounding box center [0, 0] width 0 height 0
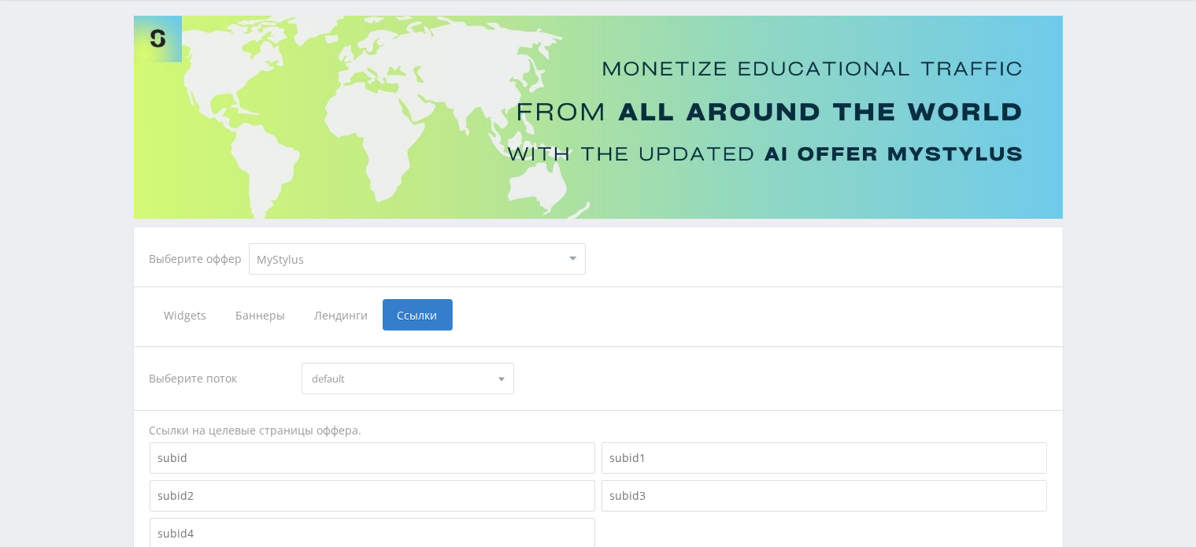
scroll to position [157, 0]
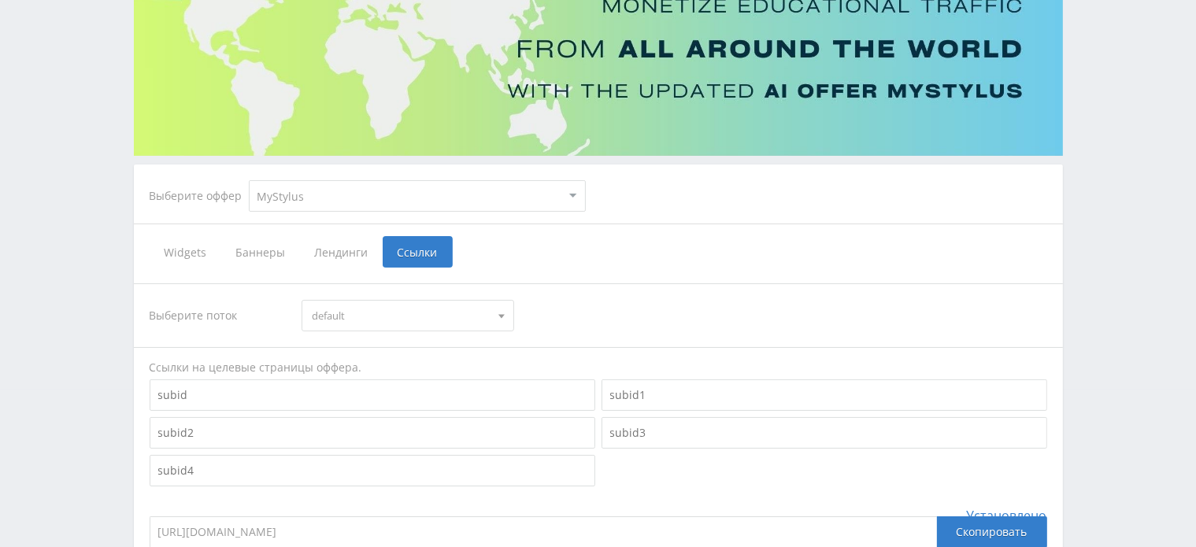
click at [571, 195] on select "MyStylus MyStylus - Revshare Кампус AI Studybay Автор24 Studybay [GEOGRAPHIC_DA…" at bounding box center [417, 195] width 337 height 31
click at [499, 317] on span at bounding box center [501, 318] width 6 height 8
click at [499, 316] on span at bounding box center [501, 313] width 6 height 8
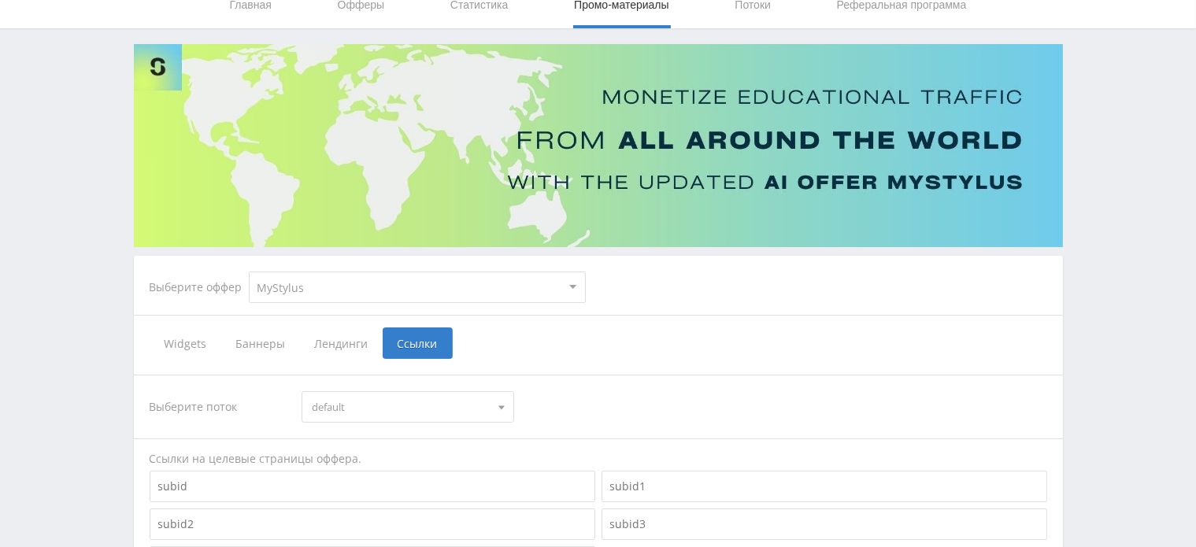
scroll to position [0, 0]
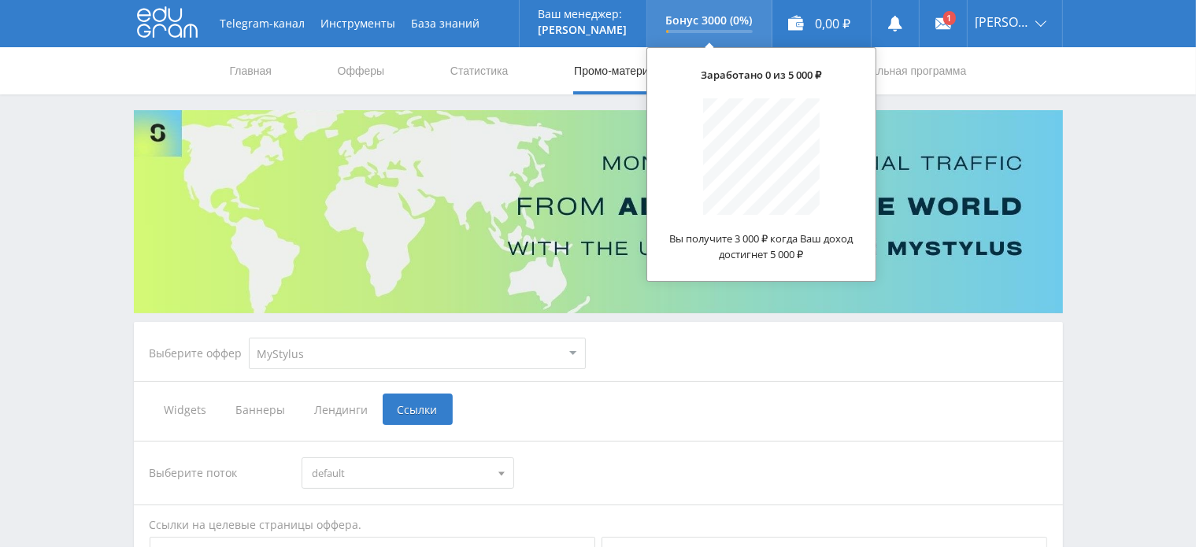
click at [725, 21] on p "Бонус 3000 (0%)" at bounding box center [709, 20] width 87 height 13
click at [729, 20] on p "Бонус 3000 (0%)" at bounding box center [709, 20] width 87 height 13
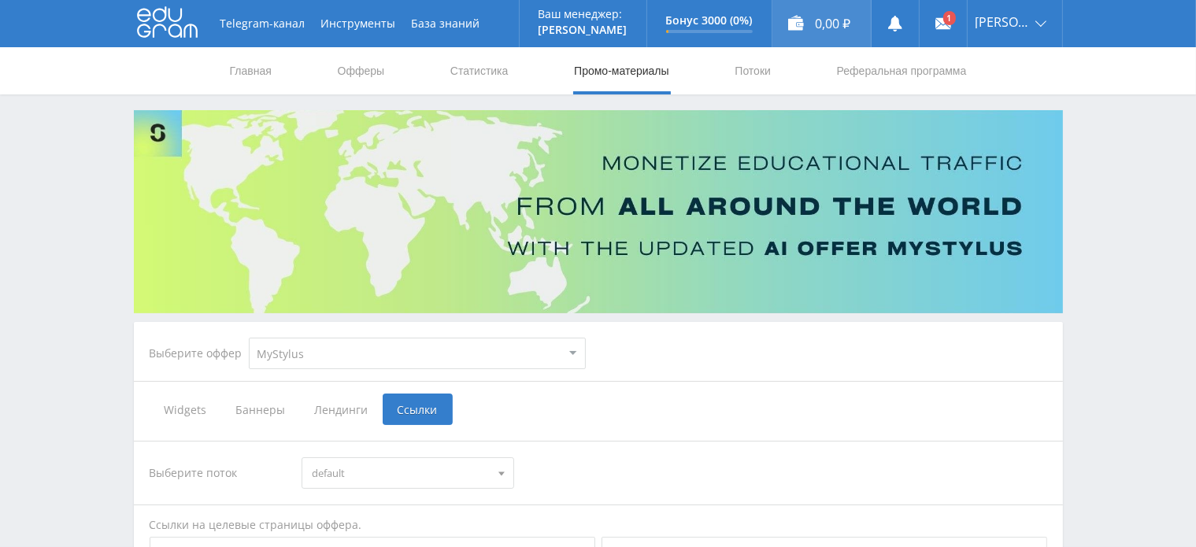
click at [812, 17] on div "0,00 ₽" at bounding box center [821, 23] width 98 height 47
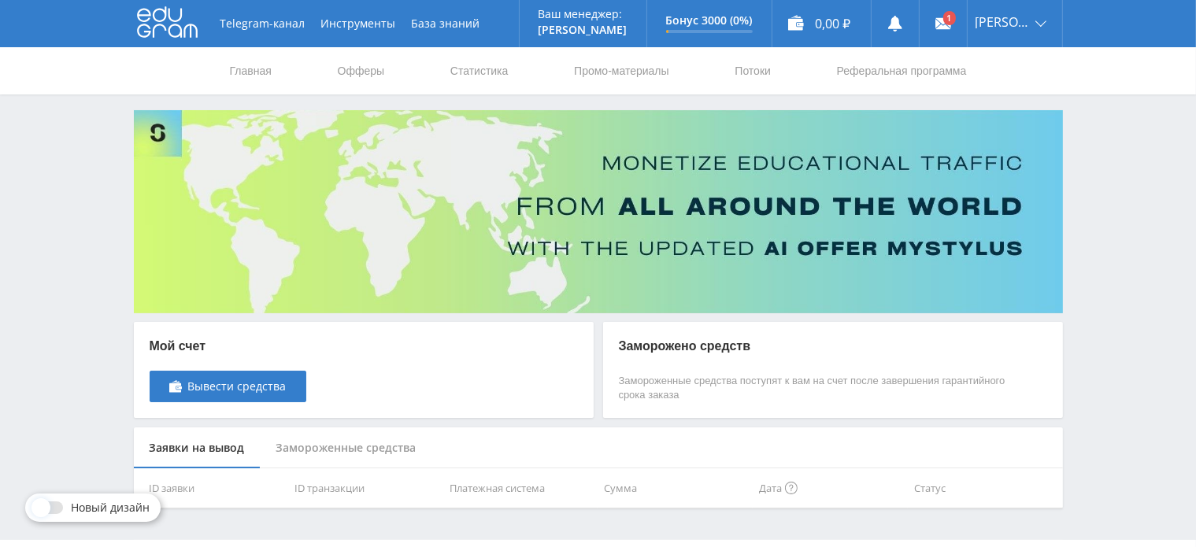
scroll to position [39, 0]
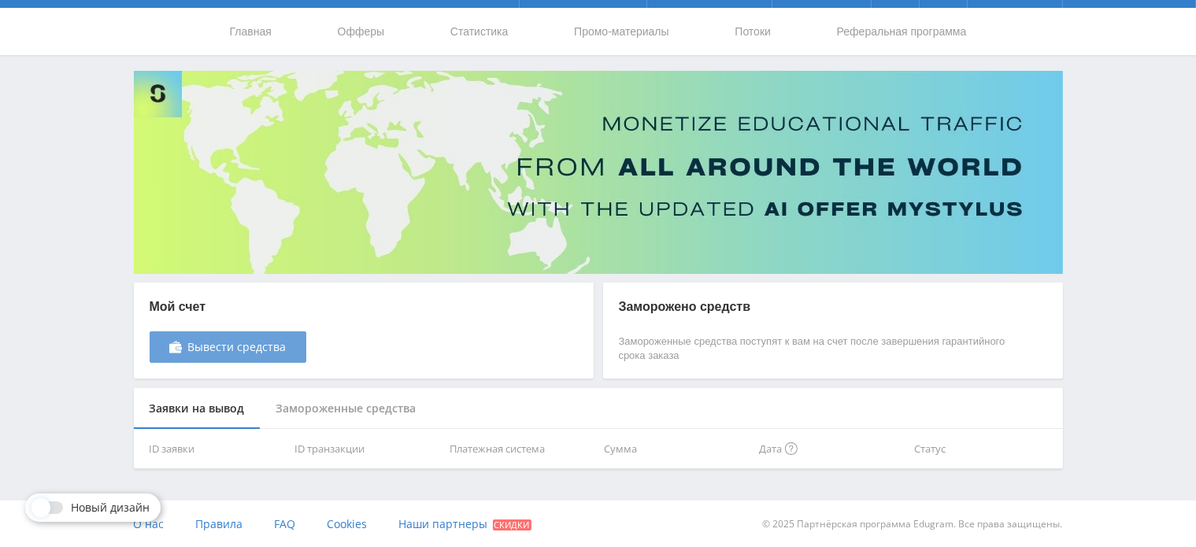
click at [274, 350] on span "Вывести средства" at bounding box center [237, 347] width 98 height 13
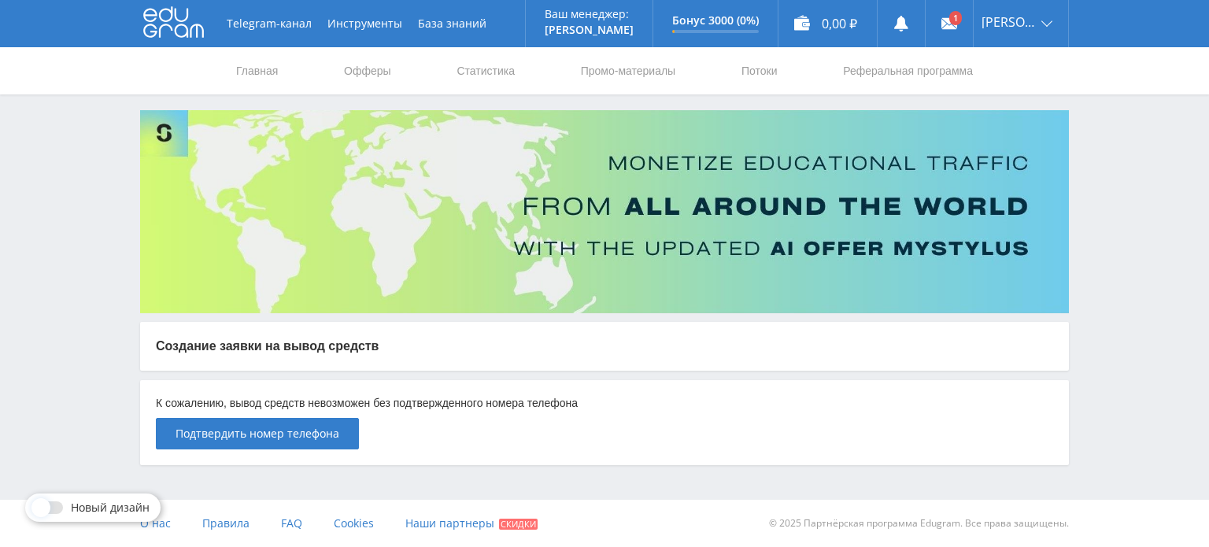
click at [1131, 120] on div "Telegram-канал Инструменты База знаний Ваш менеджер: Alex Alex Online @edugram_…" at bounding box center [604, 272] width 1209 height 544
click at [958, 32] on link at bounding box center [949, 23] width 47 height 47
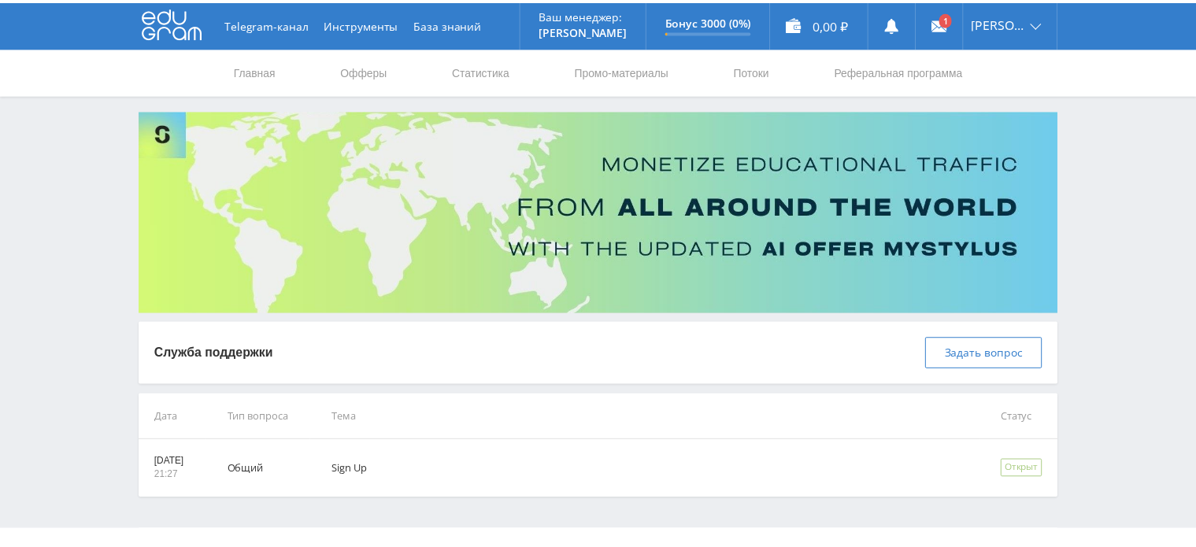
scroll to position [30, 0]
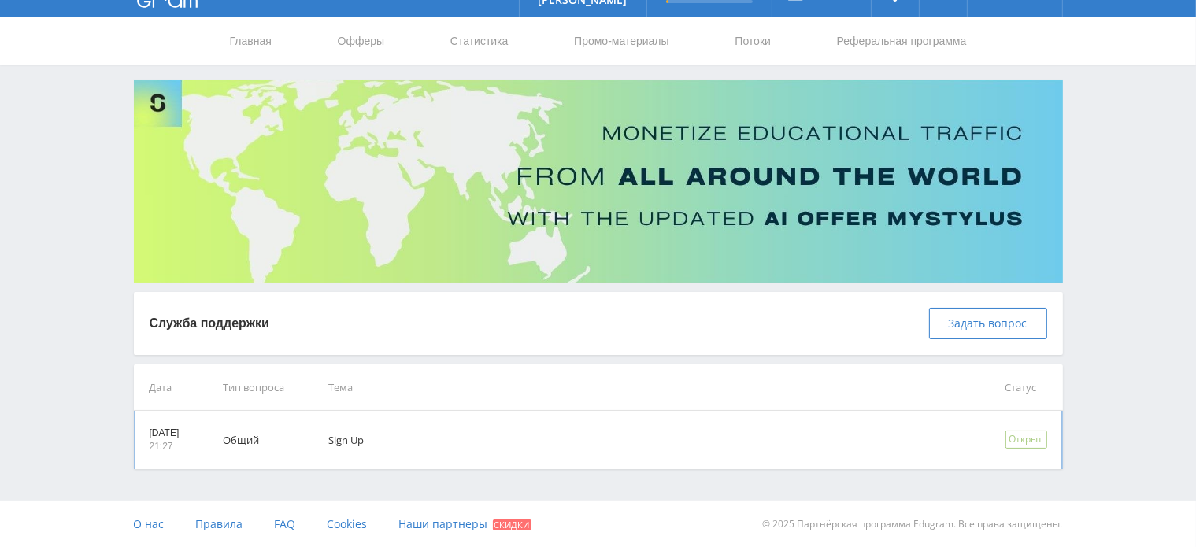
click at [361, 443] on td "Sign Up" at bounding box center [644, 440] width 676 height 58
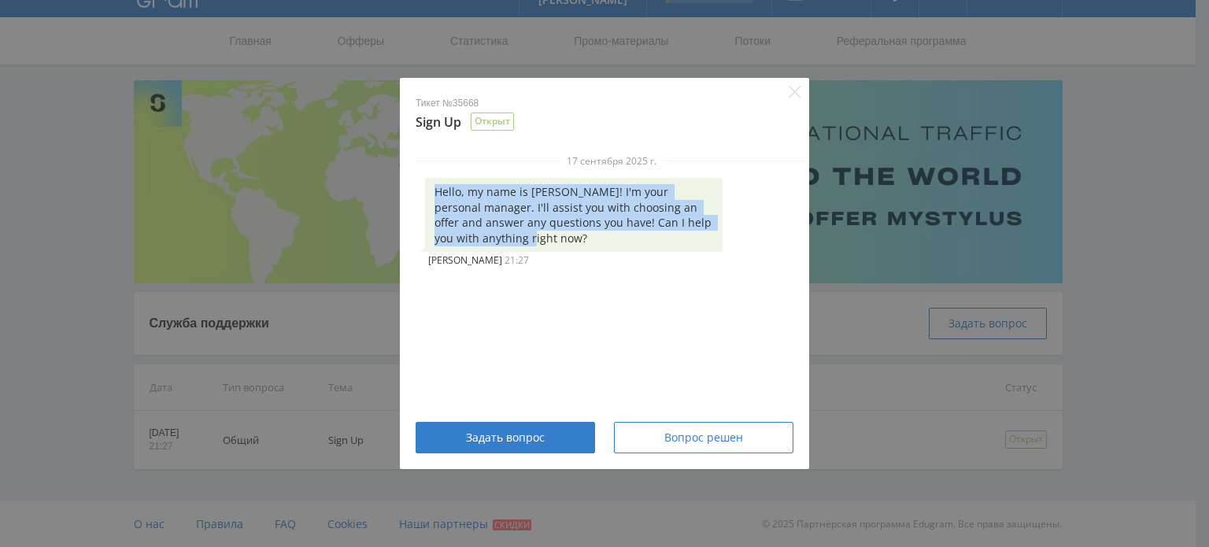
drag, startPoint x: 431, startPoint y: 179, endPoint x: 664, endPoint y: 245, distance: 242.8
click at [664, 245] on div "Hello, my name is Alex! I'm your personal manager. I'll assist you with choosin…" at bounding box center [574, 215] width 298 height 74
copy div "Hello, my name is Alex! I'm your personal manager. I'll assist you with choosin…"
click at [658, 439] on div "Вопрос решен" at bounding box center [704, 437] width 140 height 13
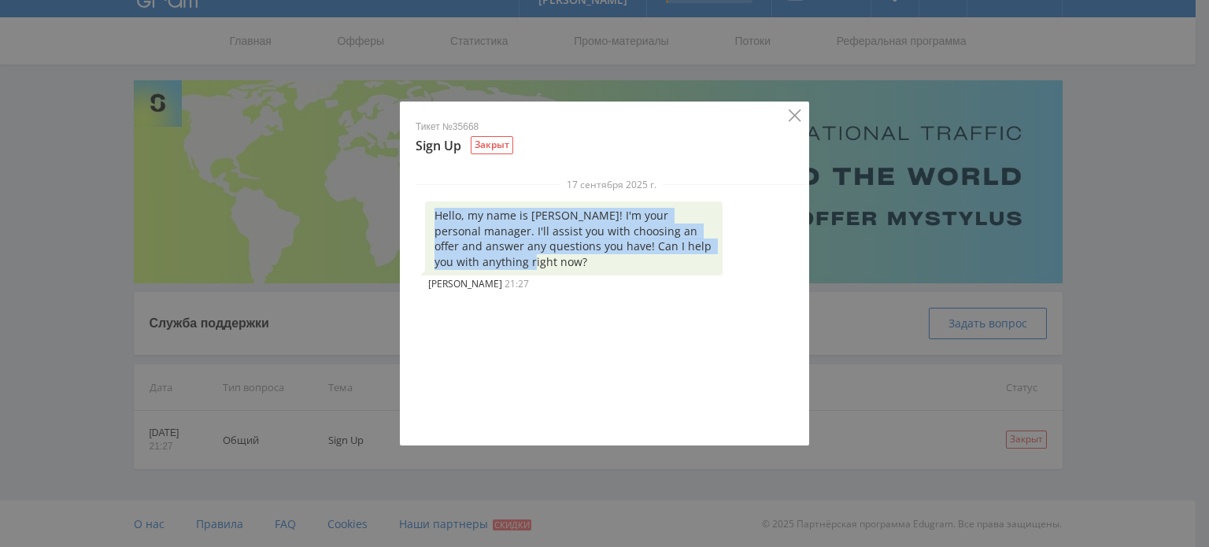
click at [797, 117] on icon "Close" at bounding box center [795, 115] width 12 height 12
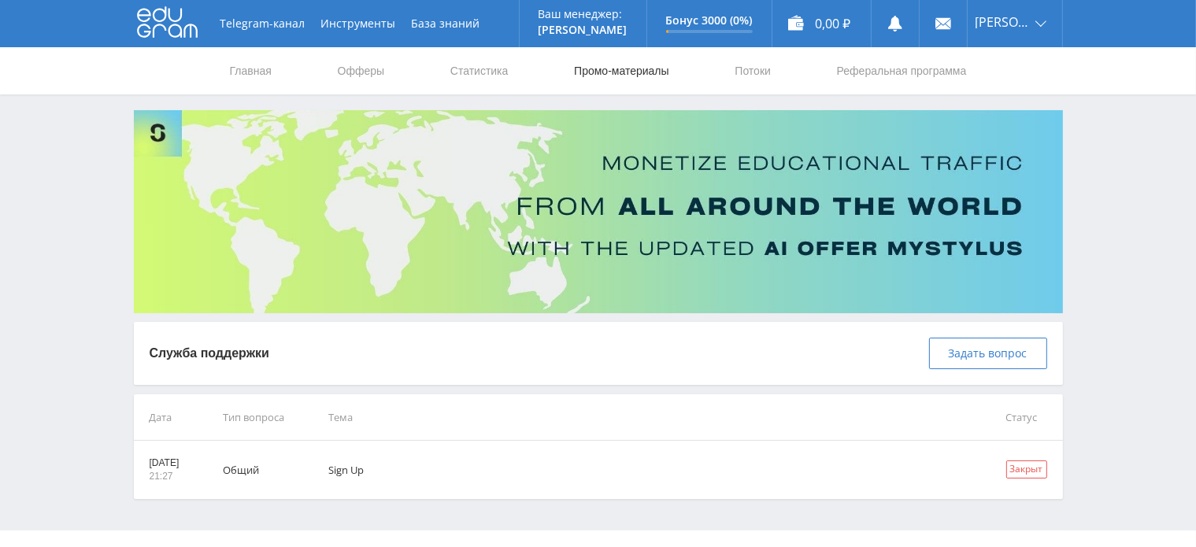
click at [591, 68] on link "Промо-материалы" at bounding box center [621, 70] width 98 height 47
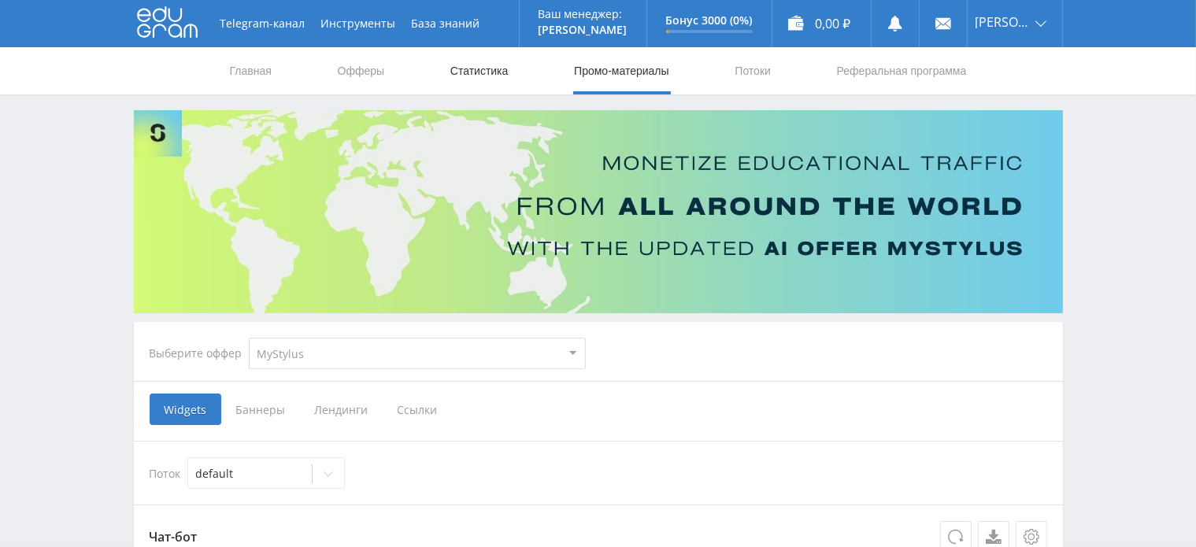
click at [488, 81] on link "Статистика" at bounding box center [479, 70] width 61 height 47
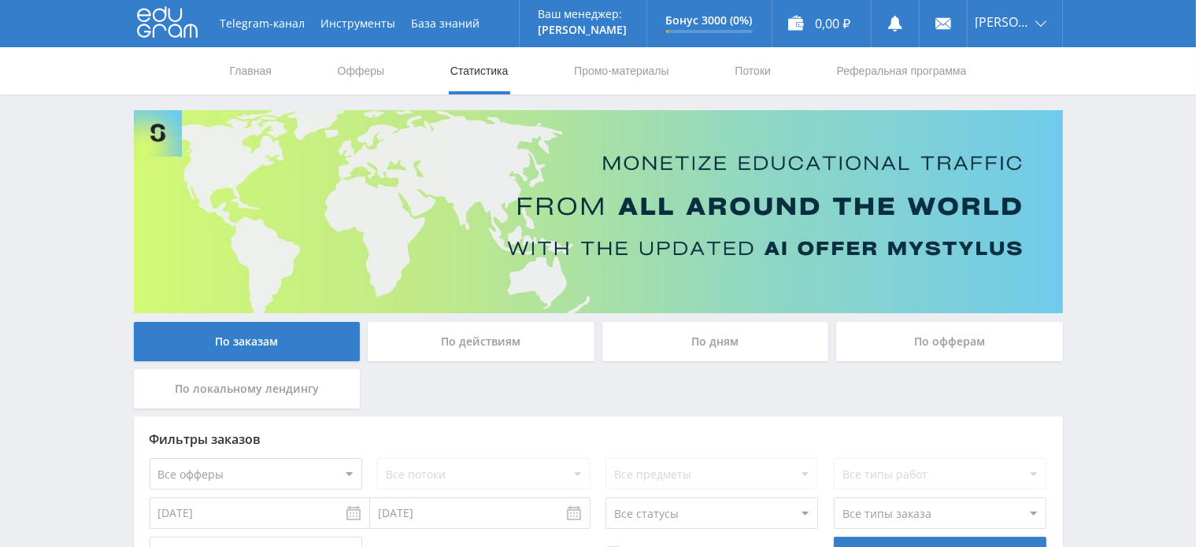
scroll to position [123, 0]
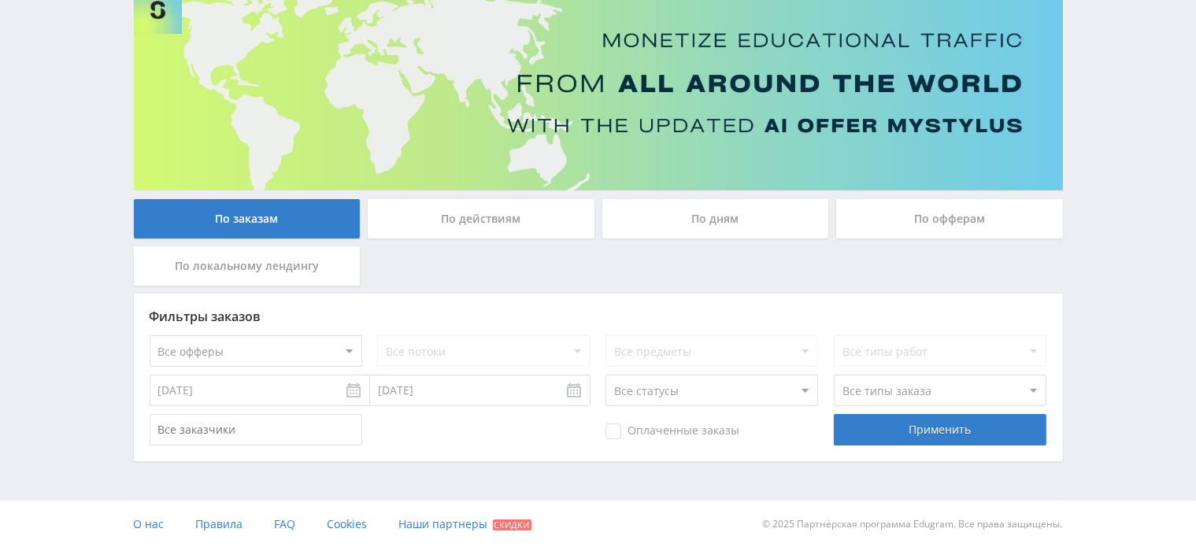
click at [937, 389] on select "Все типы заказа Ребилл Новый заказ" at bounding box center [940, 390] width 213 height 31
click at [346, 349] on select "Все офферы MyStylus MyStylus - Revshare Кампус AI Studybay Автор24 Studybay Bra…" at bounding box center [256, 350] width 213 height 31
select select "339"
click at [870, 435] on div "Применить" at bounding box center [940, 429] width 213 height 31
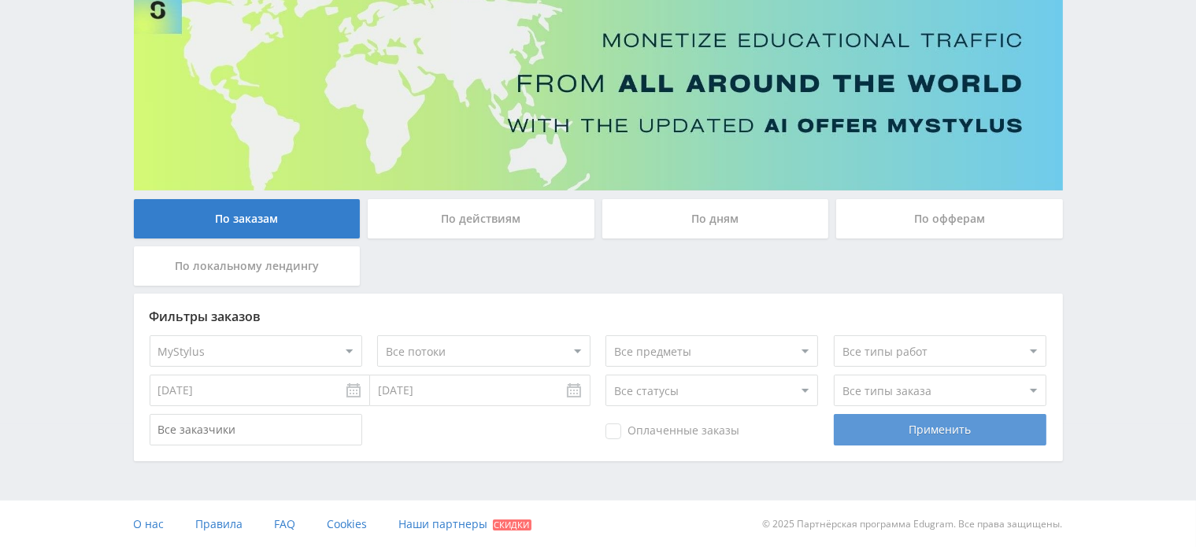
click at [897, 426] on div "Применить" at bounding box center [940, 429] width 213 height 31
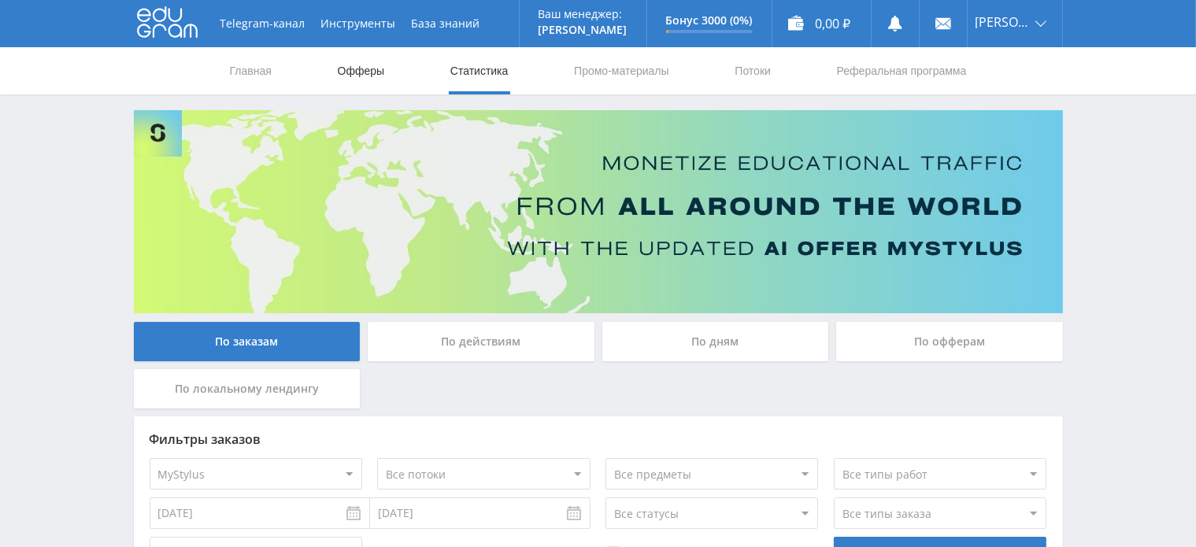
click at [357, 72] on link "Офферы" at bounding box center [361, 70] width 50 height 47
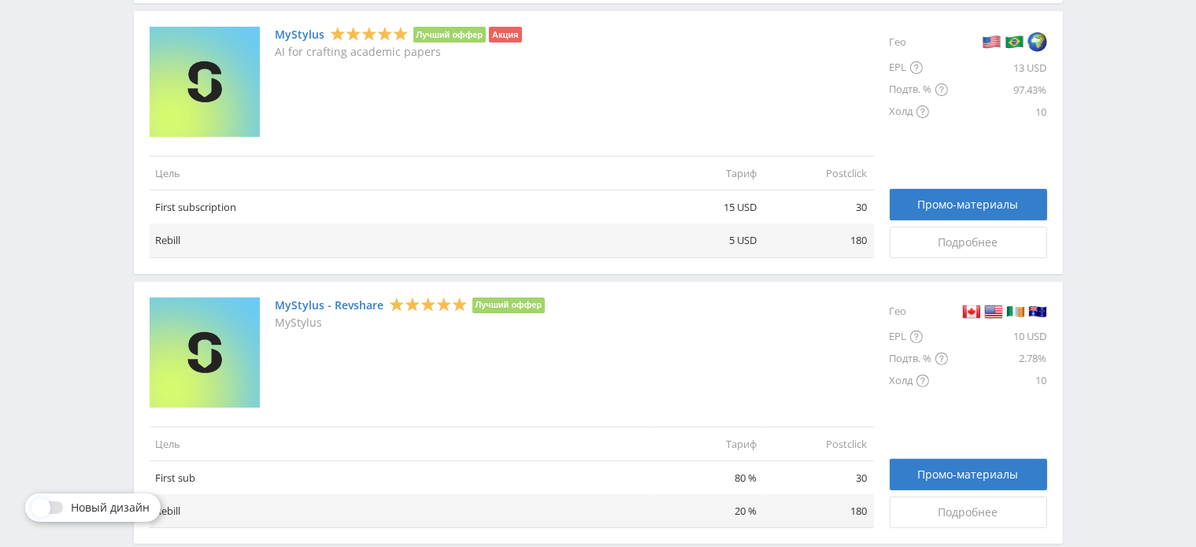
scroll to position [315, 0]
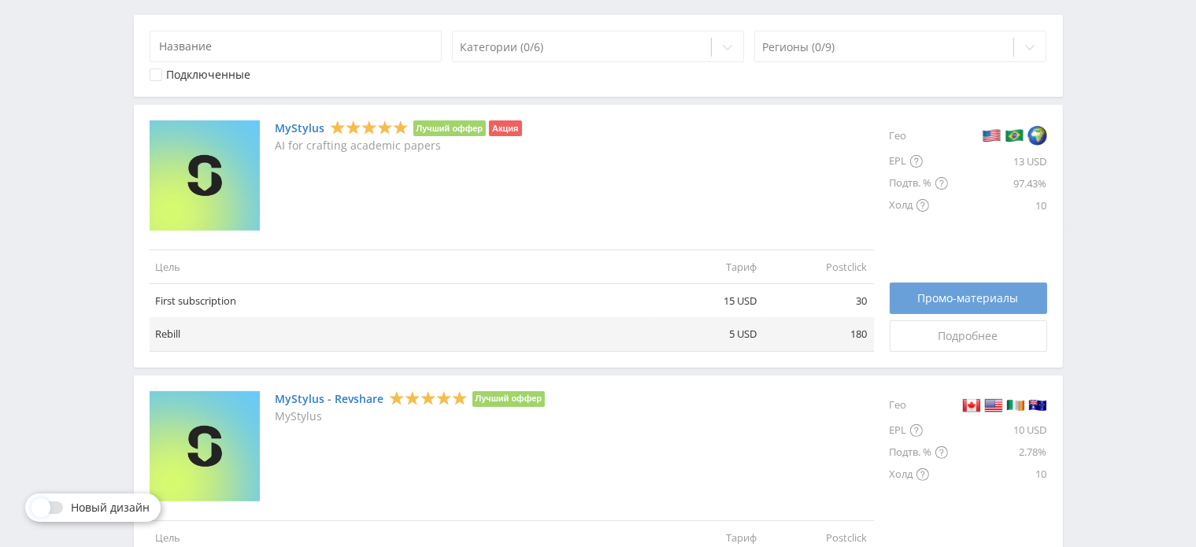
click at [926, 295] on span "Промо-материалы" at bounding box center [968, 298] width 101 height 13
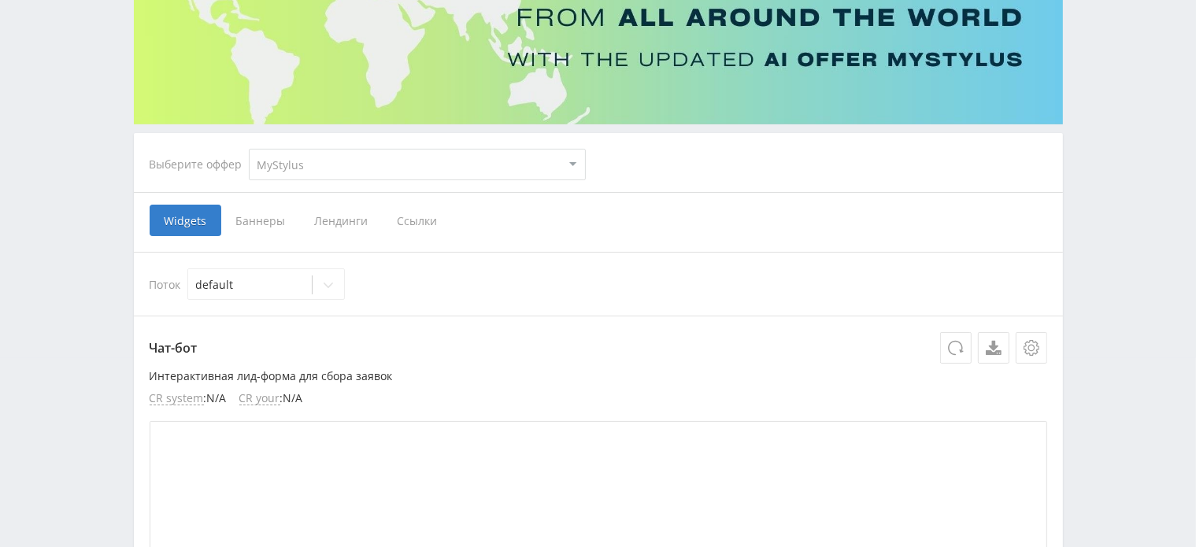
scroll to position [157, 0]
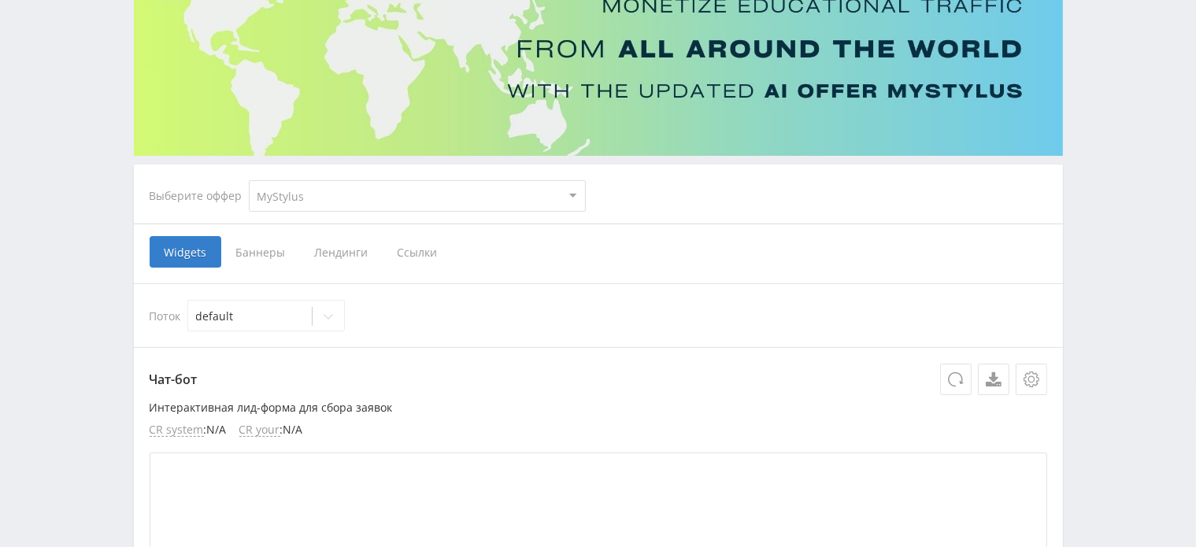
click at [415, 253] on span "Ссылки" at bounding box center [418, 251] width 70 height 31
click at [0, 0] on input "Ссылки" at bounding box center [0, 0] width 0 height 0
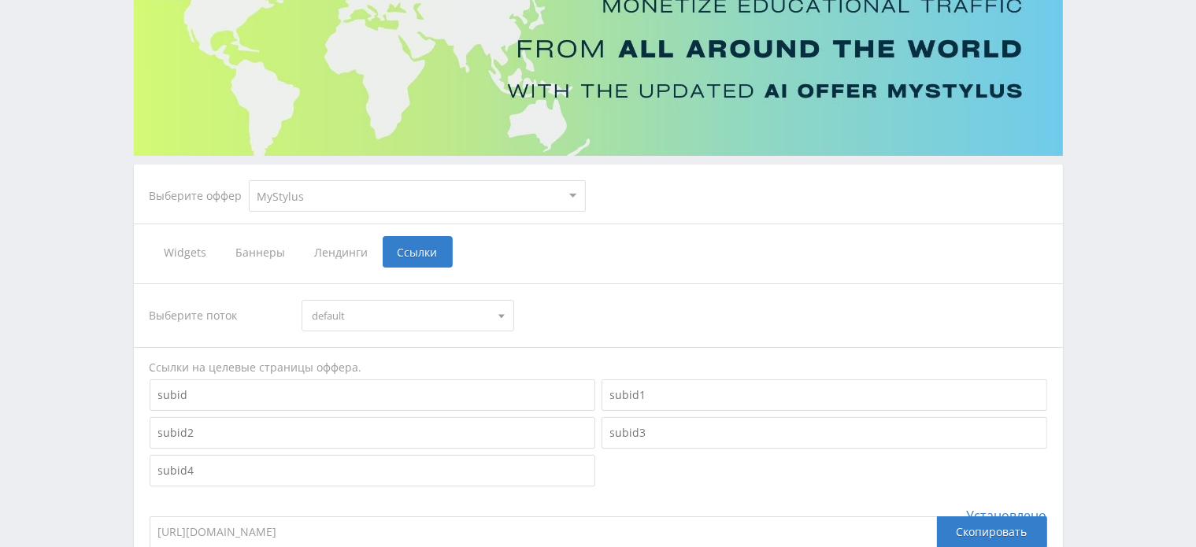
click at [187, 250] on span "Widgets" at bounding box center [186, 251] width 72 height 31
click at [0, 0] on input "Widgets" at bounding box center [0, 0] width 0 height 0
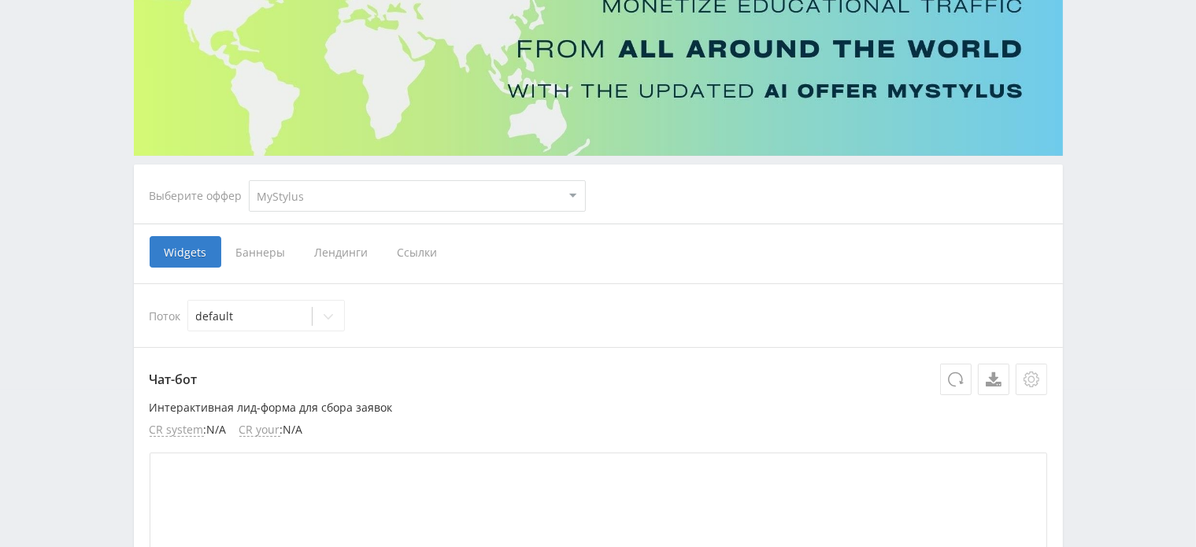
click at [1033, 382] on icon at bounding box center [1031, 380] width 16 height 16
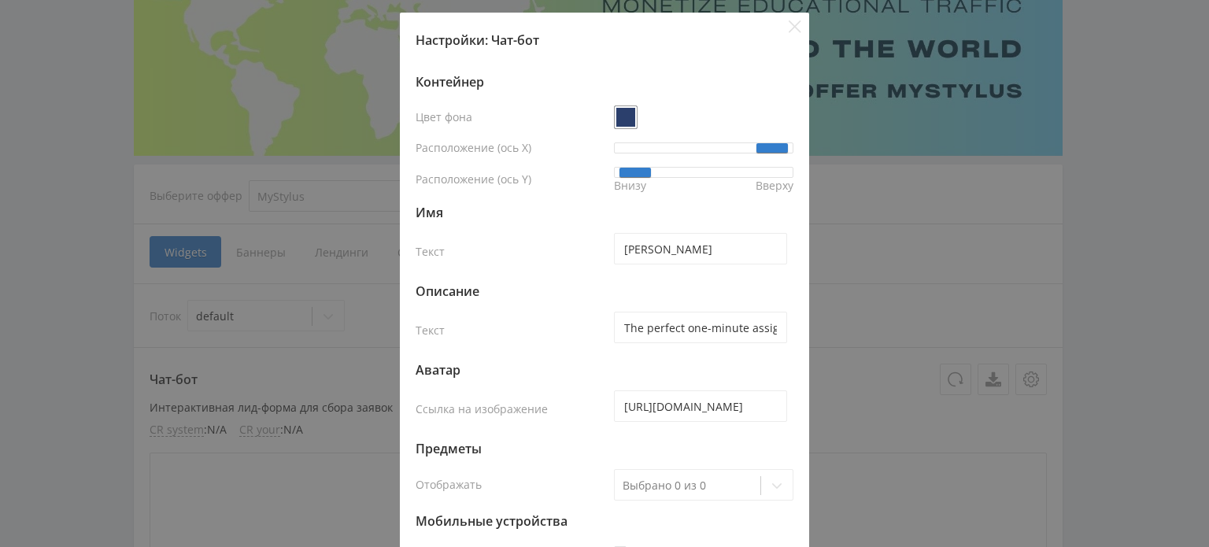
click at [958, 248] on div "Настройки: Чат-бот Контейнер Цвет фона Расположение (ось X) Расположение (ось Y…" at bounding box center [604, 273] width 1209 height 547
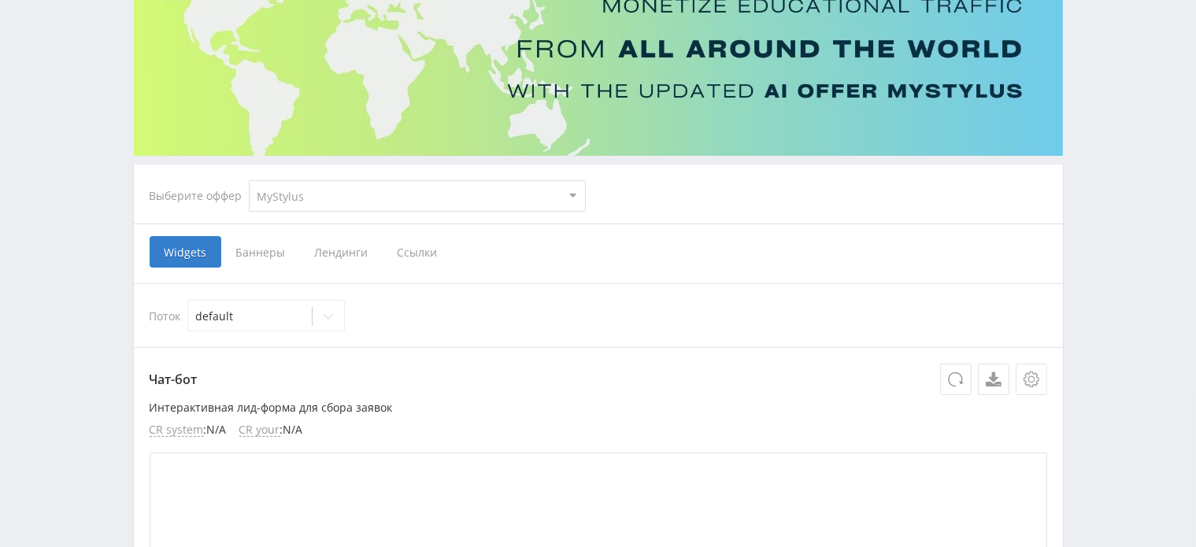
click at [422, 260] on span "Ссылки" at bounding box center [418, 251] width 70 height 31
click at [0, 0] on input "Ссылки" at bounding box center [0, 0] width 0 height 0
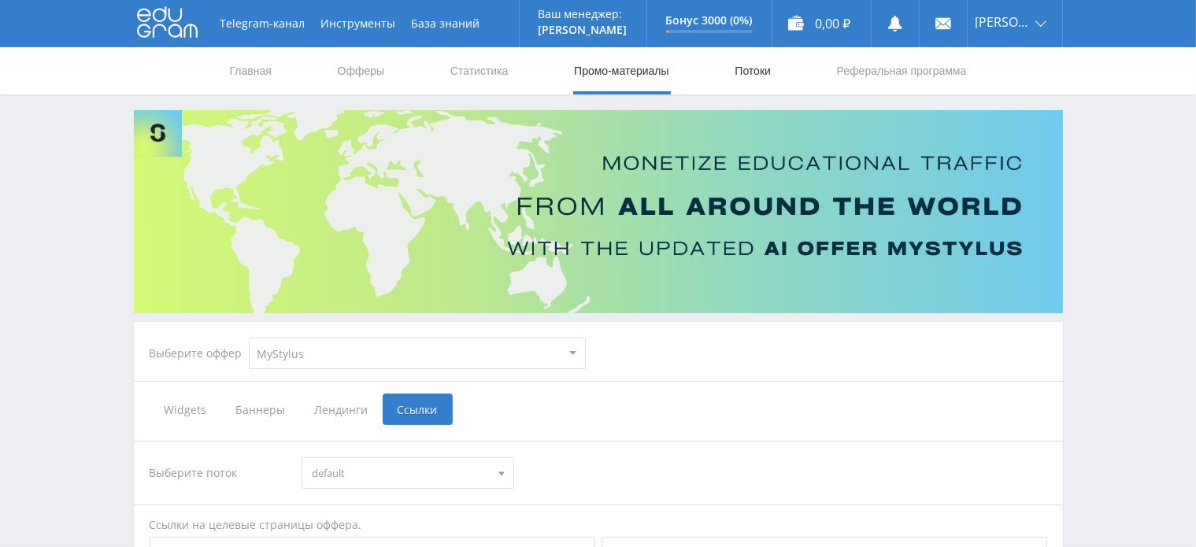
click at [770, 67] on link "Потоки" at bounding box center [752, 70] width 39 height 47
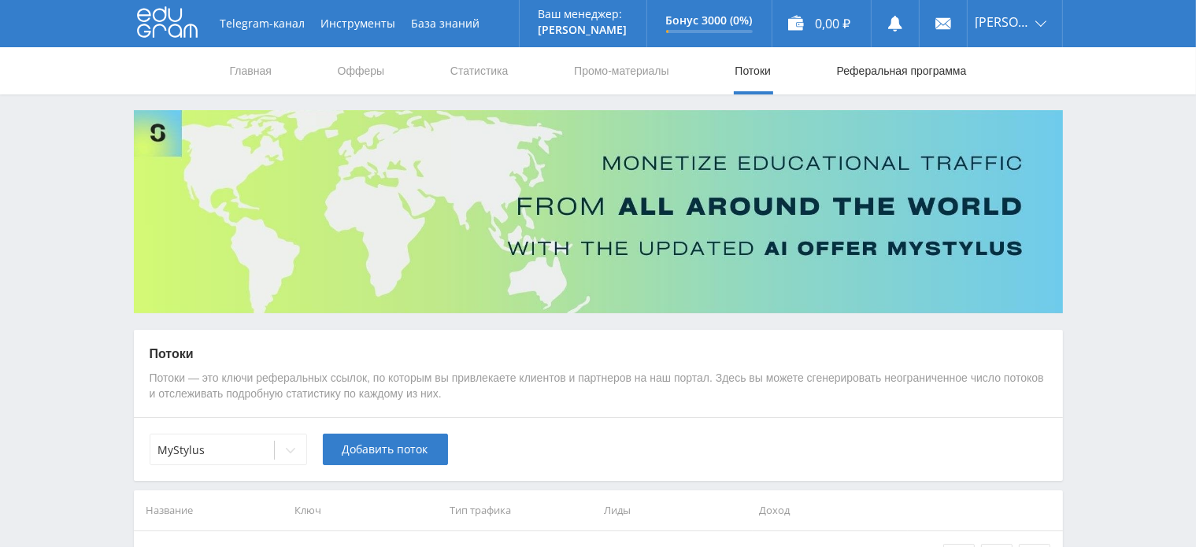
click at [908, 70] on link "Реферальная программа" at bounding box center [901, 70] width 133 height 47
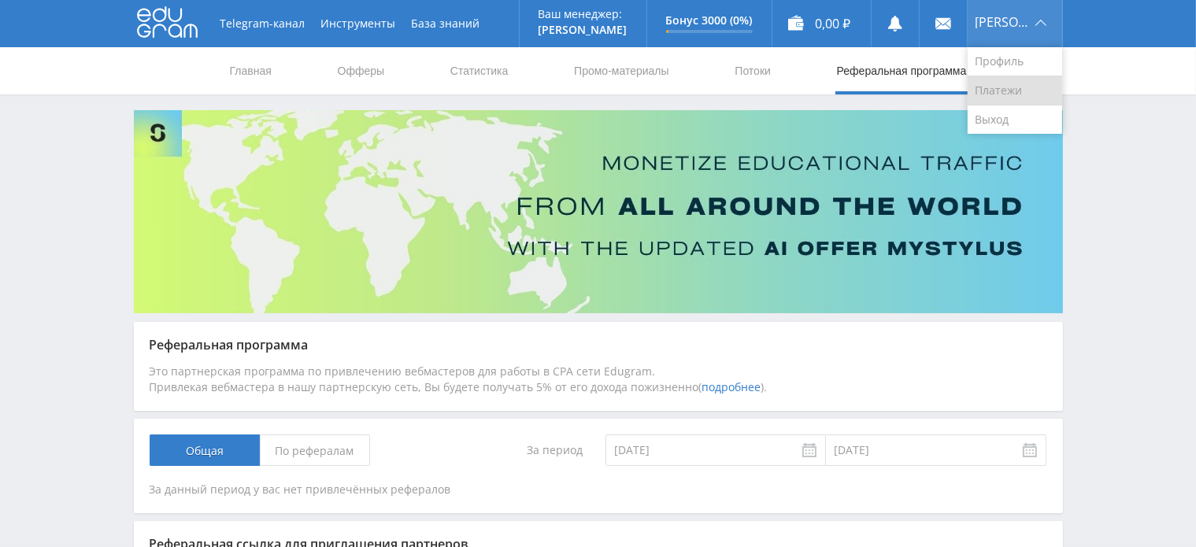
click at [1038, 91] on link "Платежи" at bounding box center [1015, 90] width 94 height 29
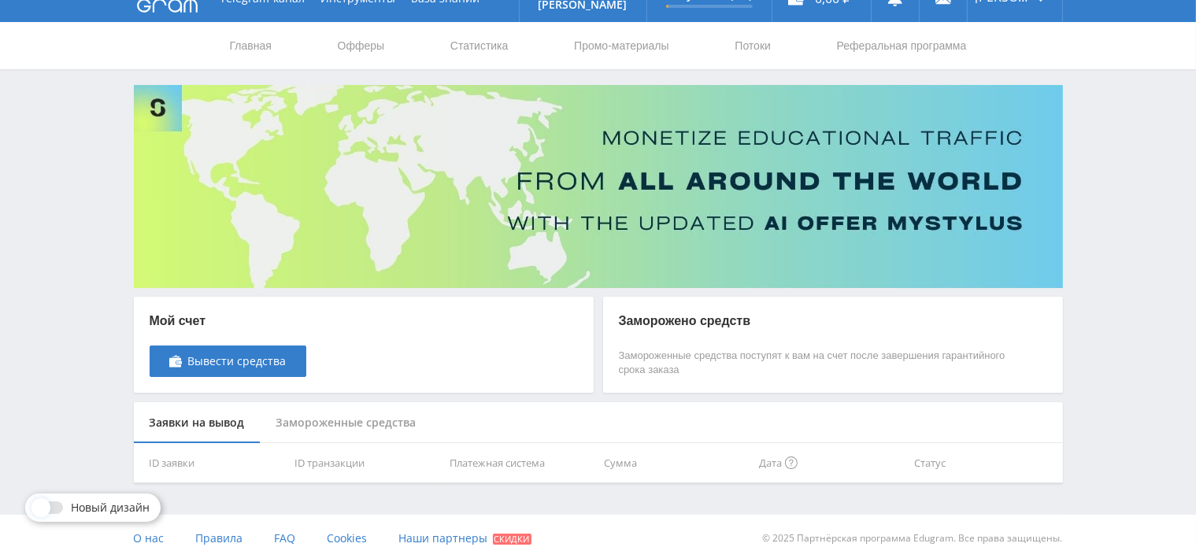
scroll to position [39, 0]
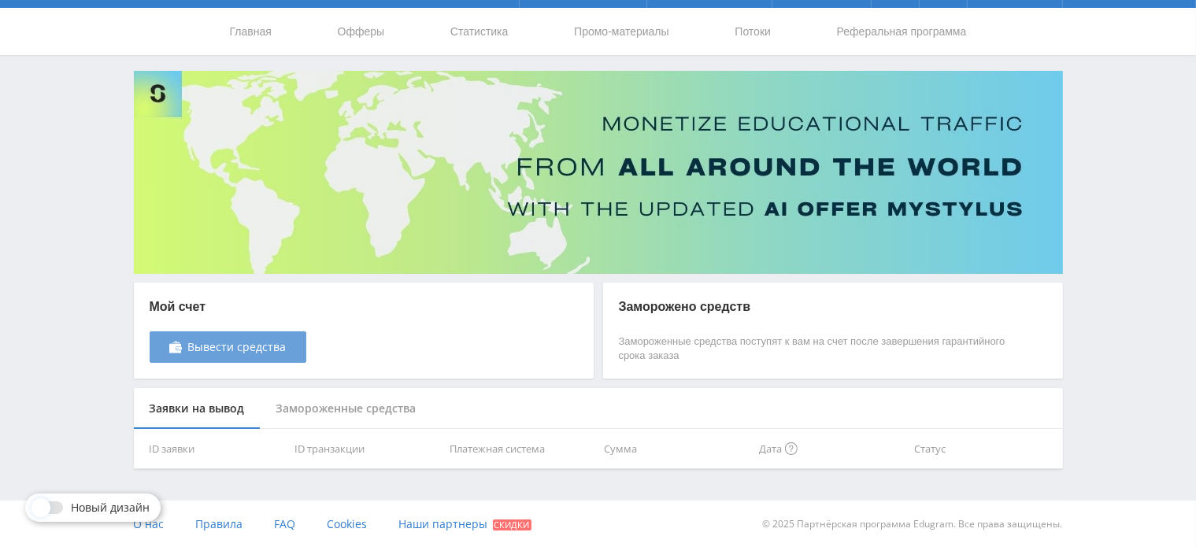
click at [255, 352] on span "Вывести средства" at bounding box center [237, 347] width 98 height 13
